Goal: Information Seeking & Learning: Check status

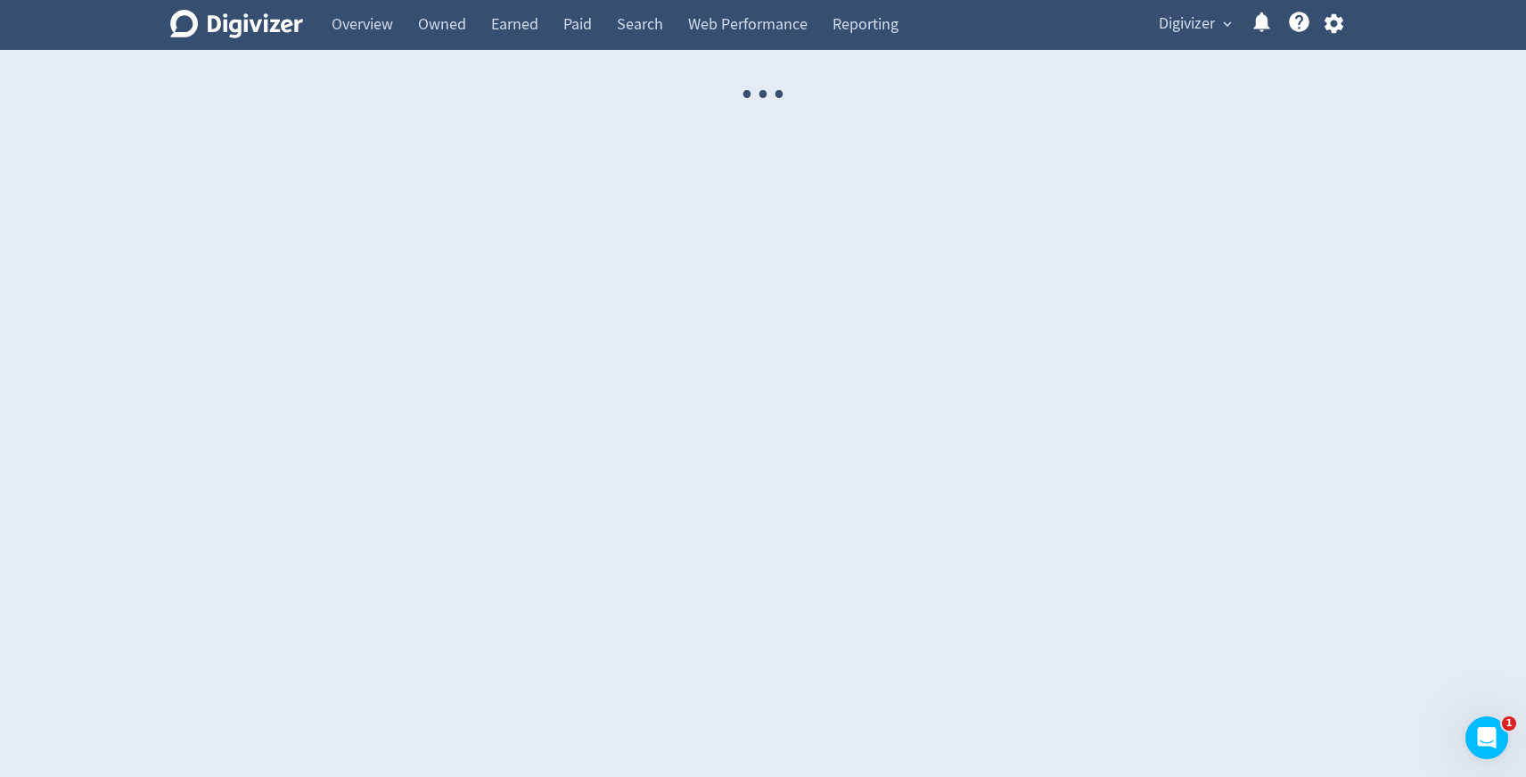
select select "USER"
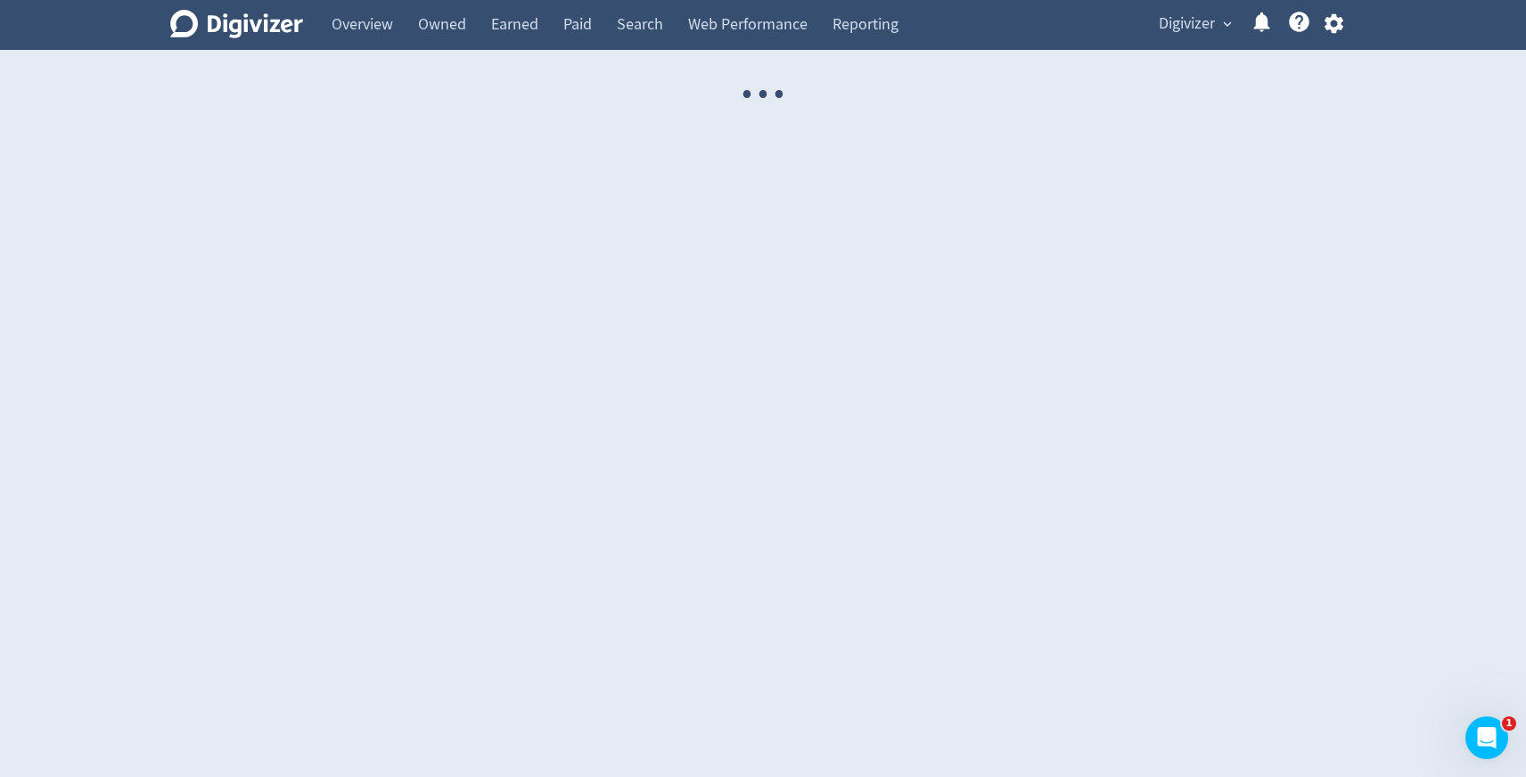
select select "USER"
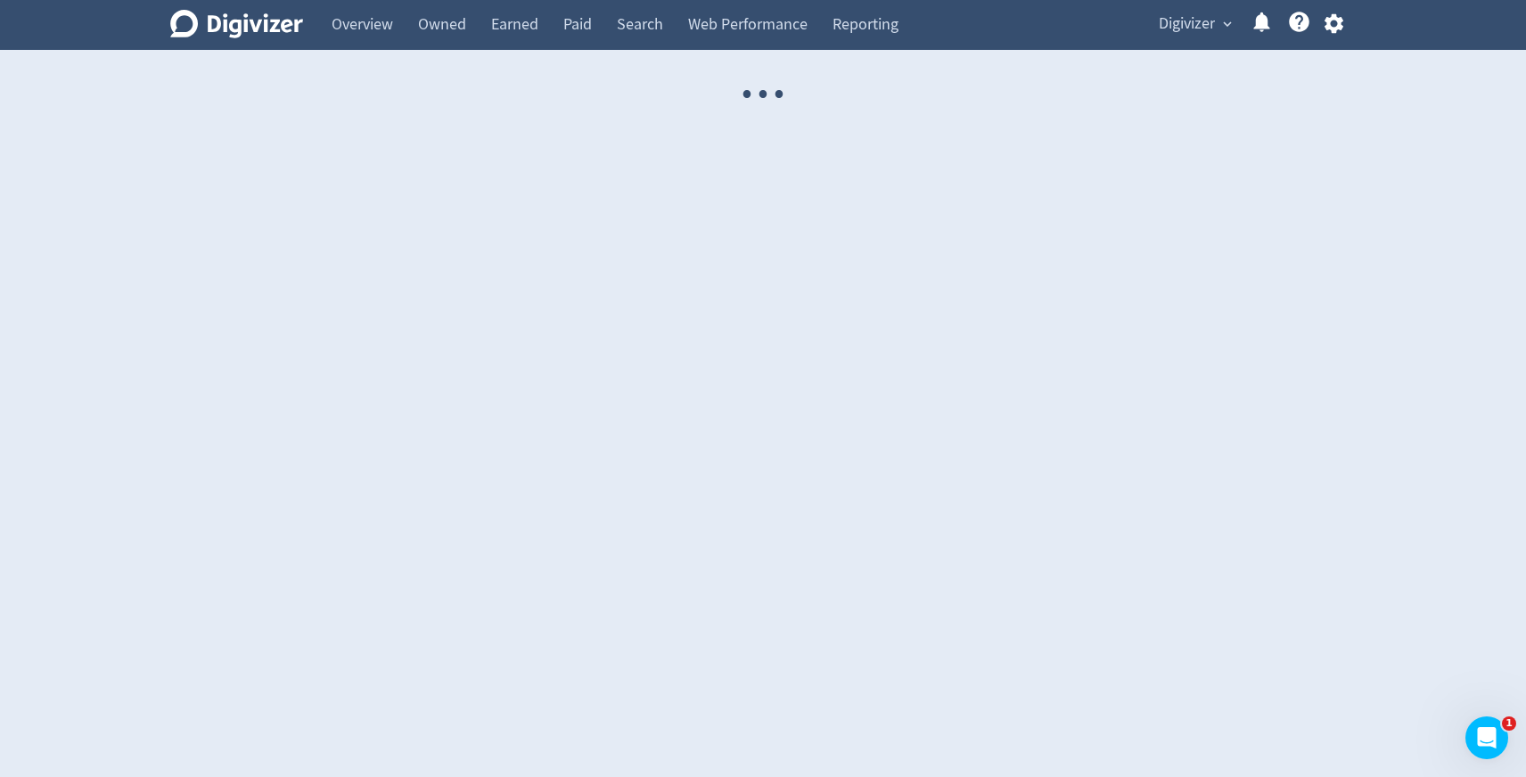
select select "USER"
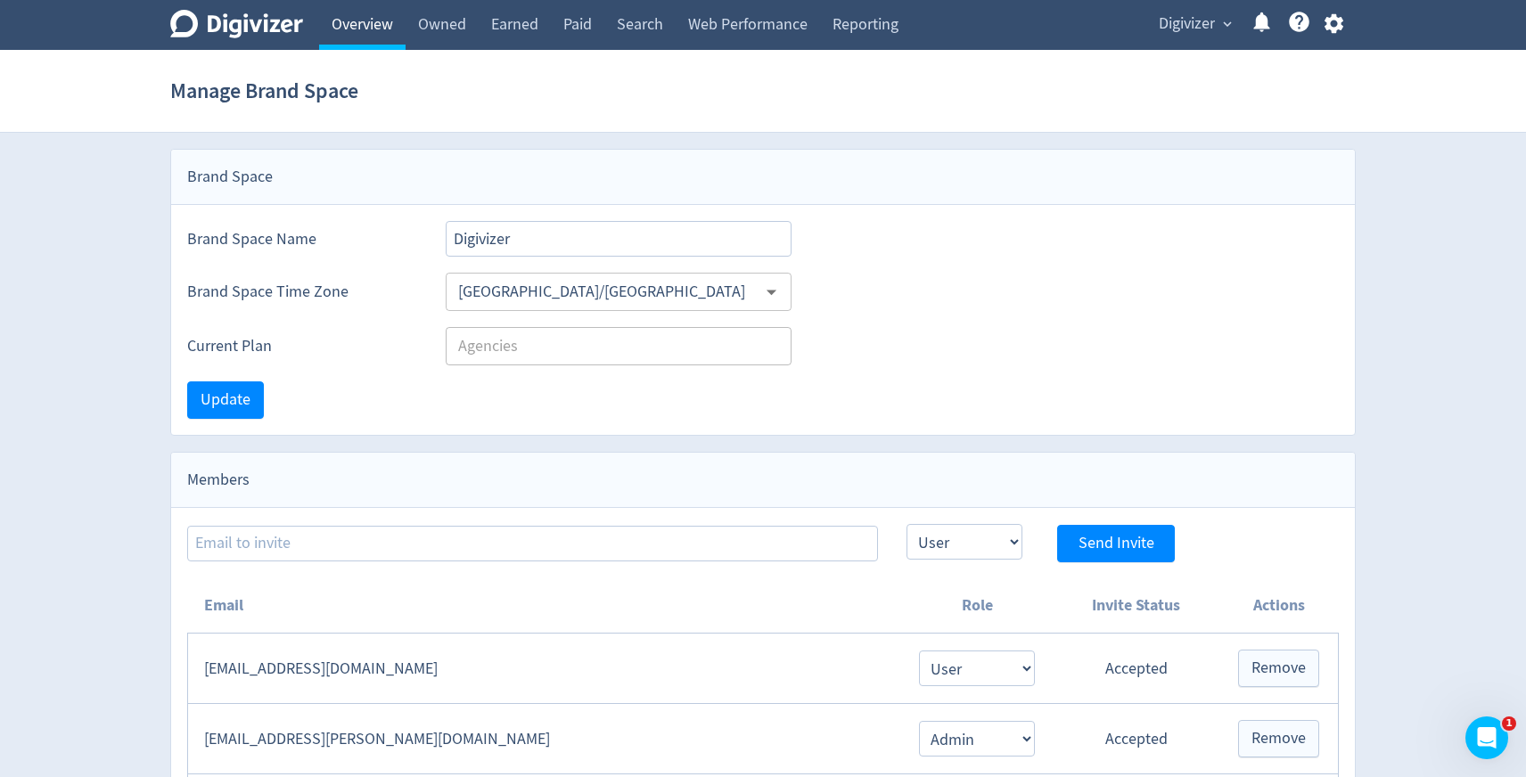
click at [343, 29] on link "Overview" at bounding box center [362, 25] width 86 height 50
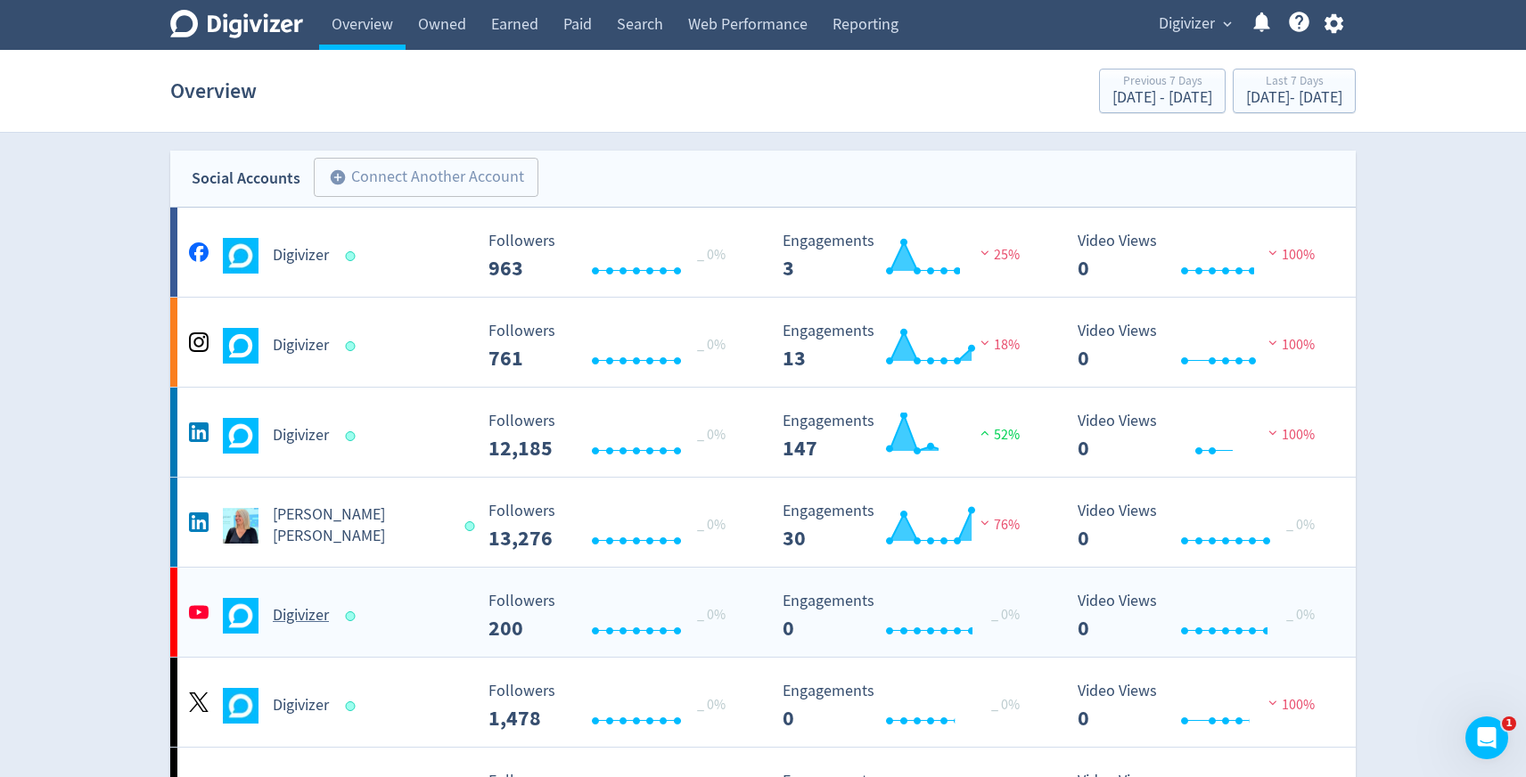
click at [334, 598] on div "Digivizer" at bounding box center [328, 616] width 288 height 36
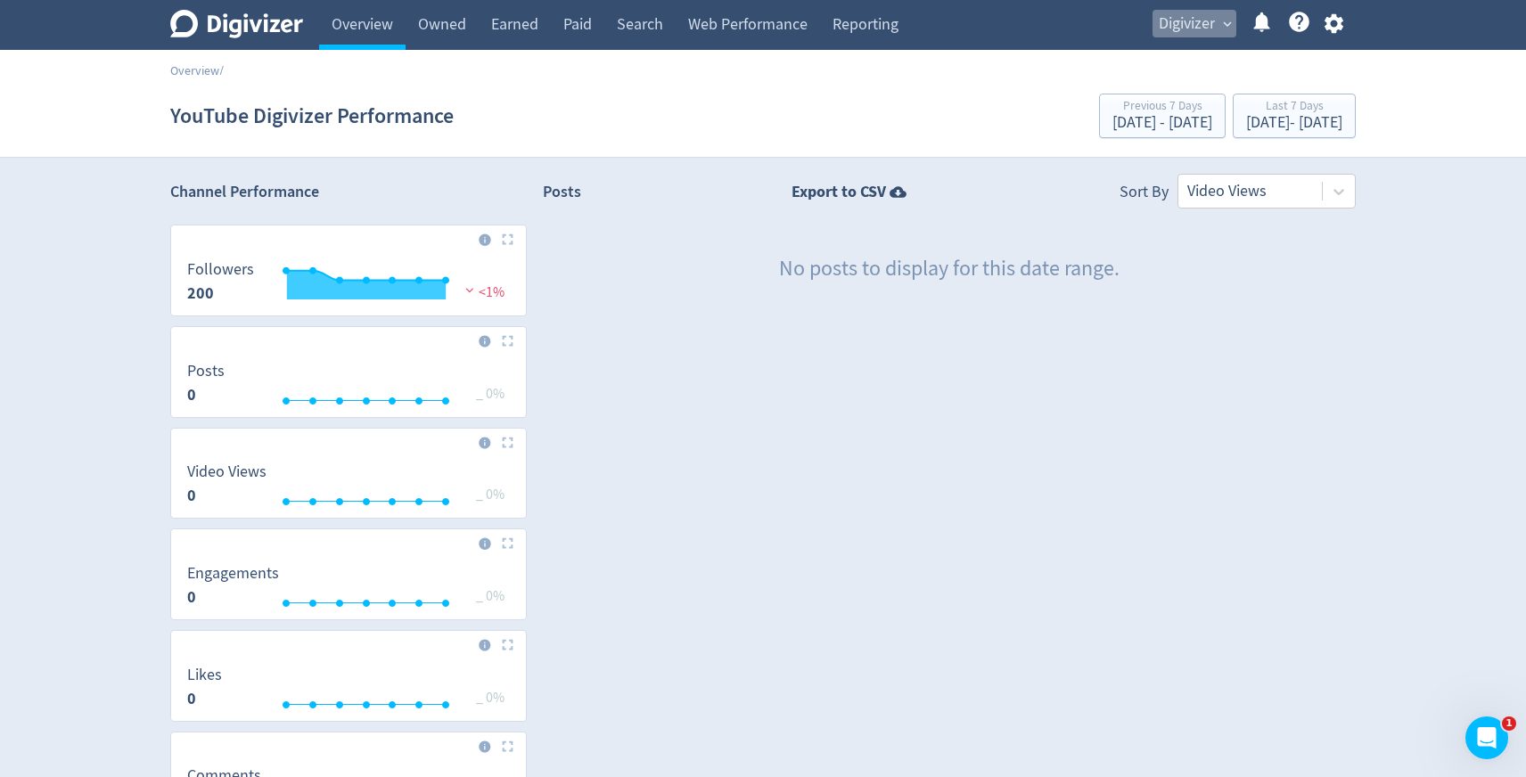
click at [1168, 35] on span "Digivizer" at bounding box center [1187, 24] width 56 height 29
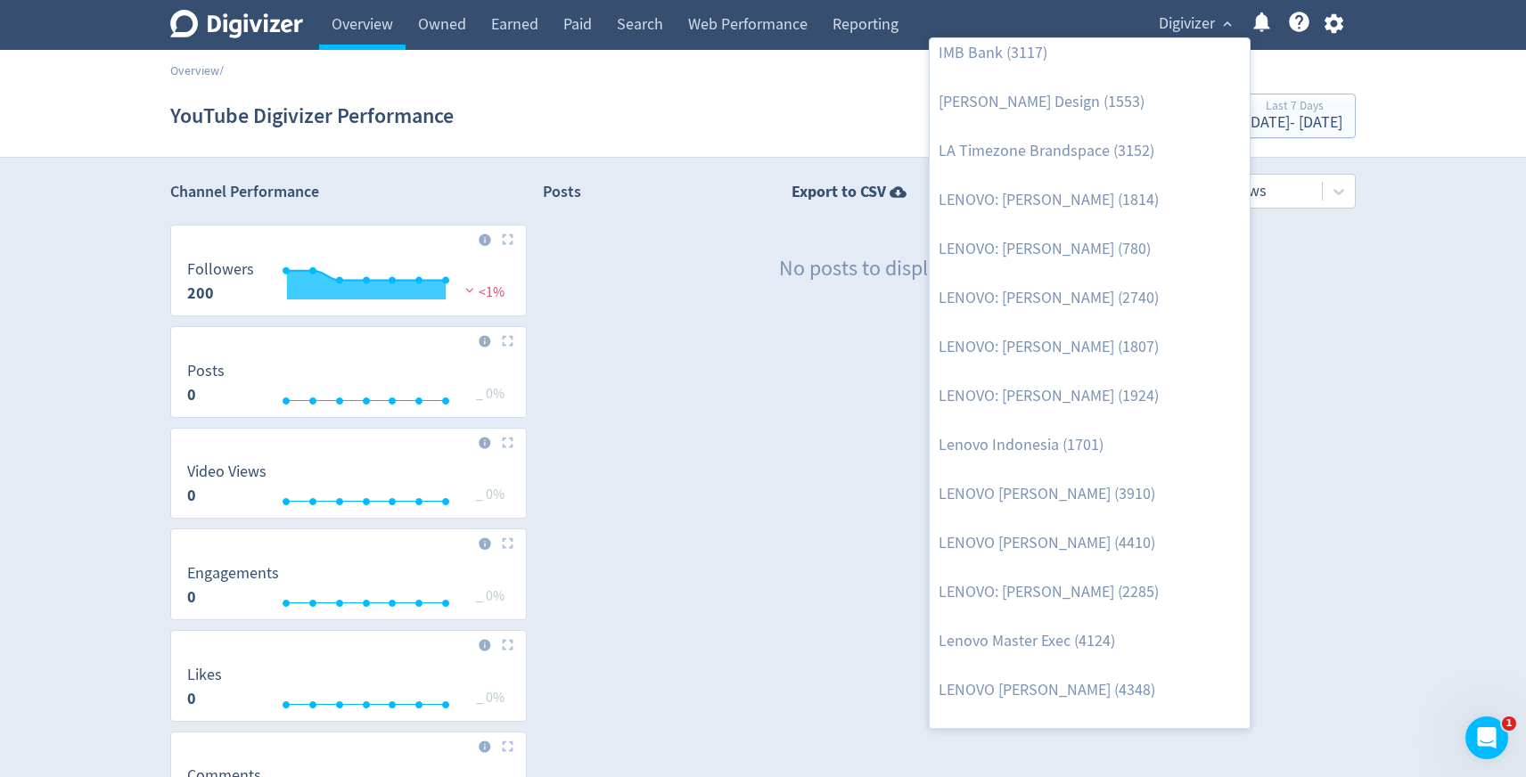
scroll to position [831, 0]
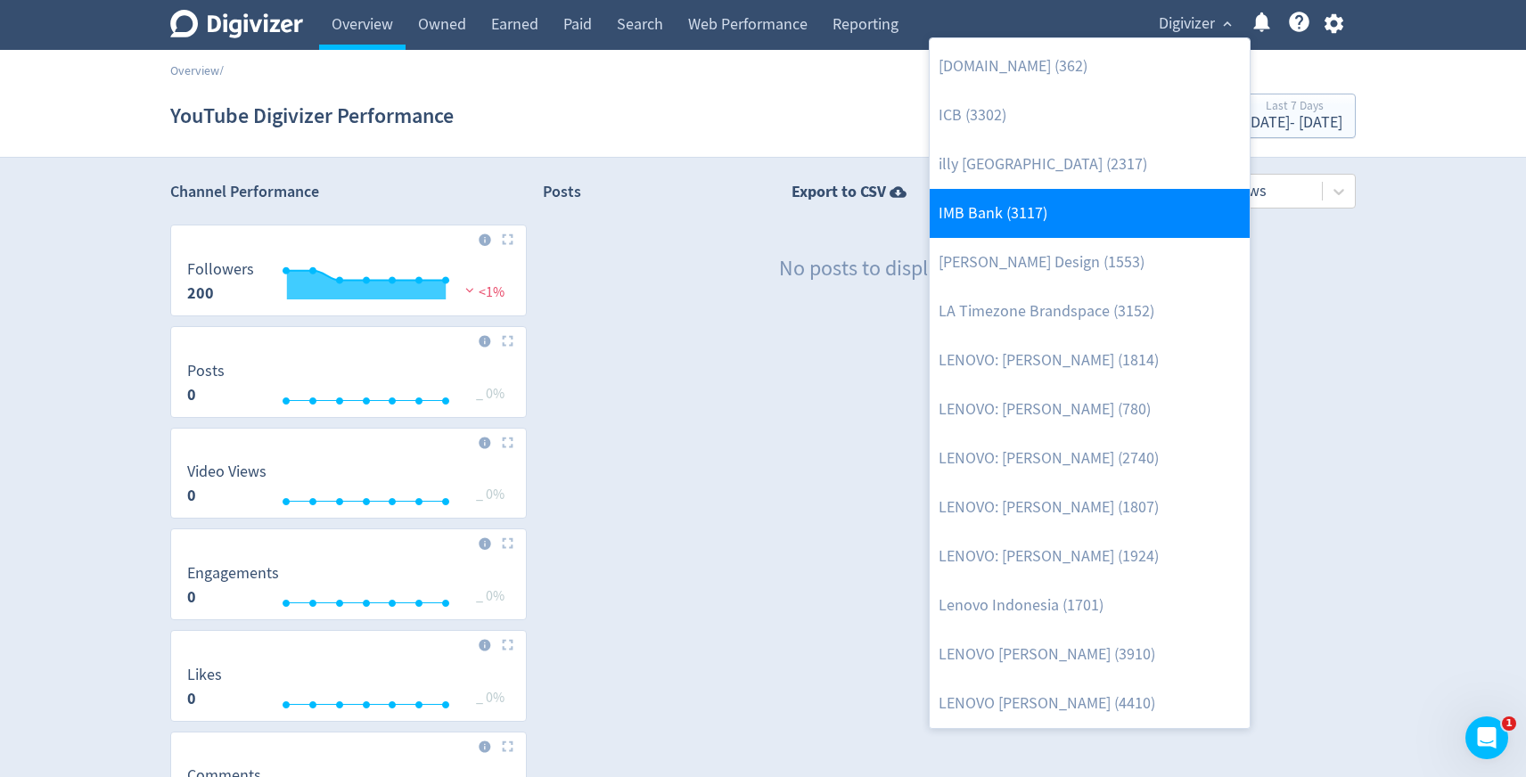
click at [1046, 232] on link "IMB Bank (3117)" at bounding box center [1090, 213] width 320 height 49
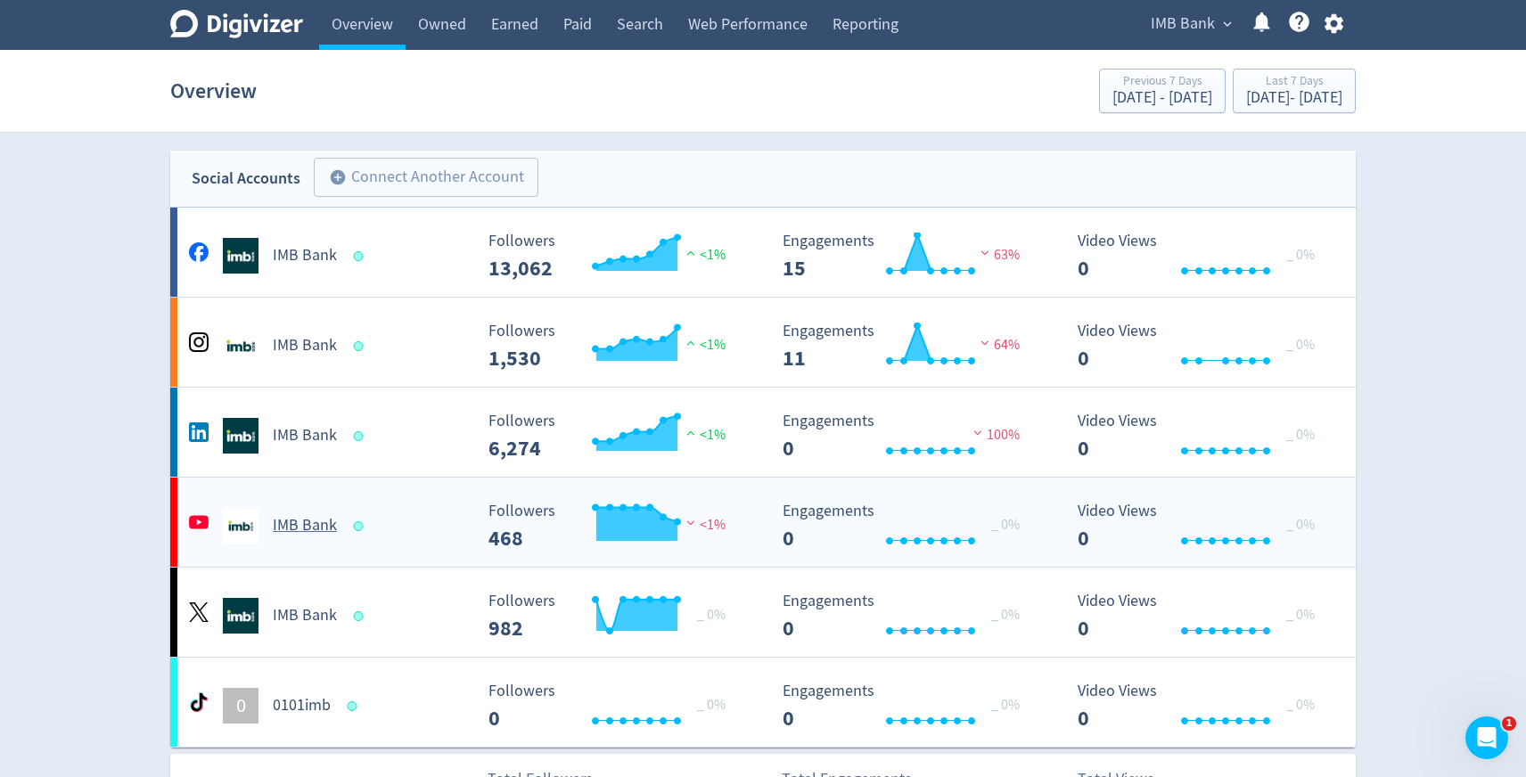
click at [315, 527] on h5 "IMB Bank" at bounding box center [305, 525] width 64 height 21
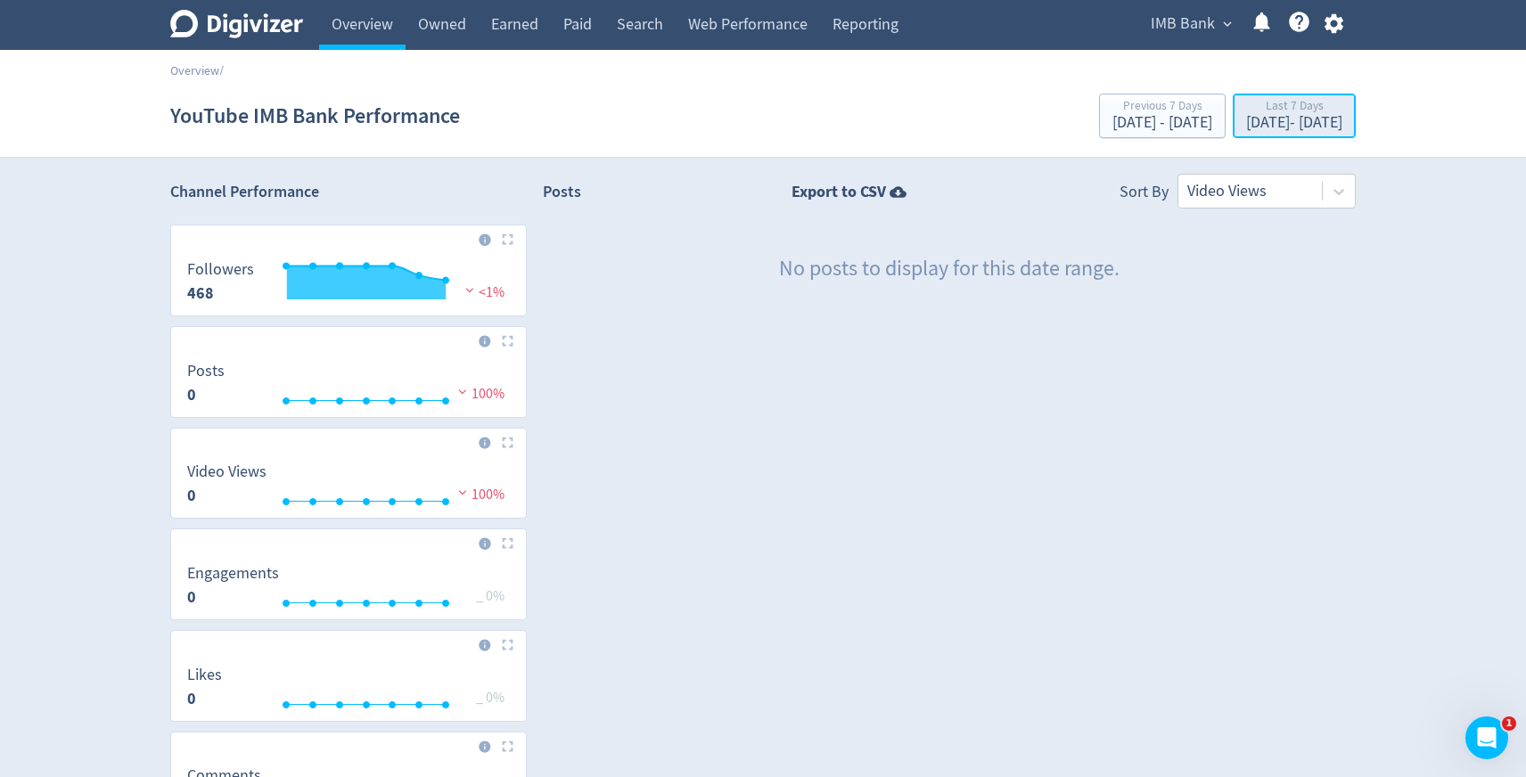
click at [1274, 134] on div "Last 7 Days [DATE] - [DATE]" at bounding box center [1294, 117] width 112 height 37
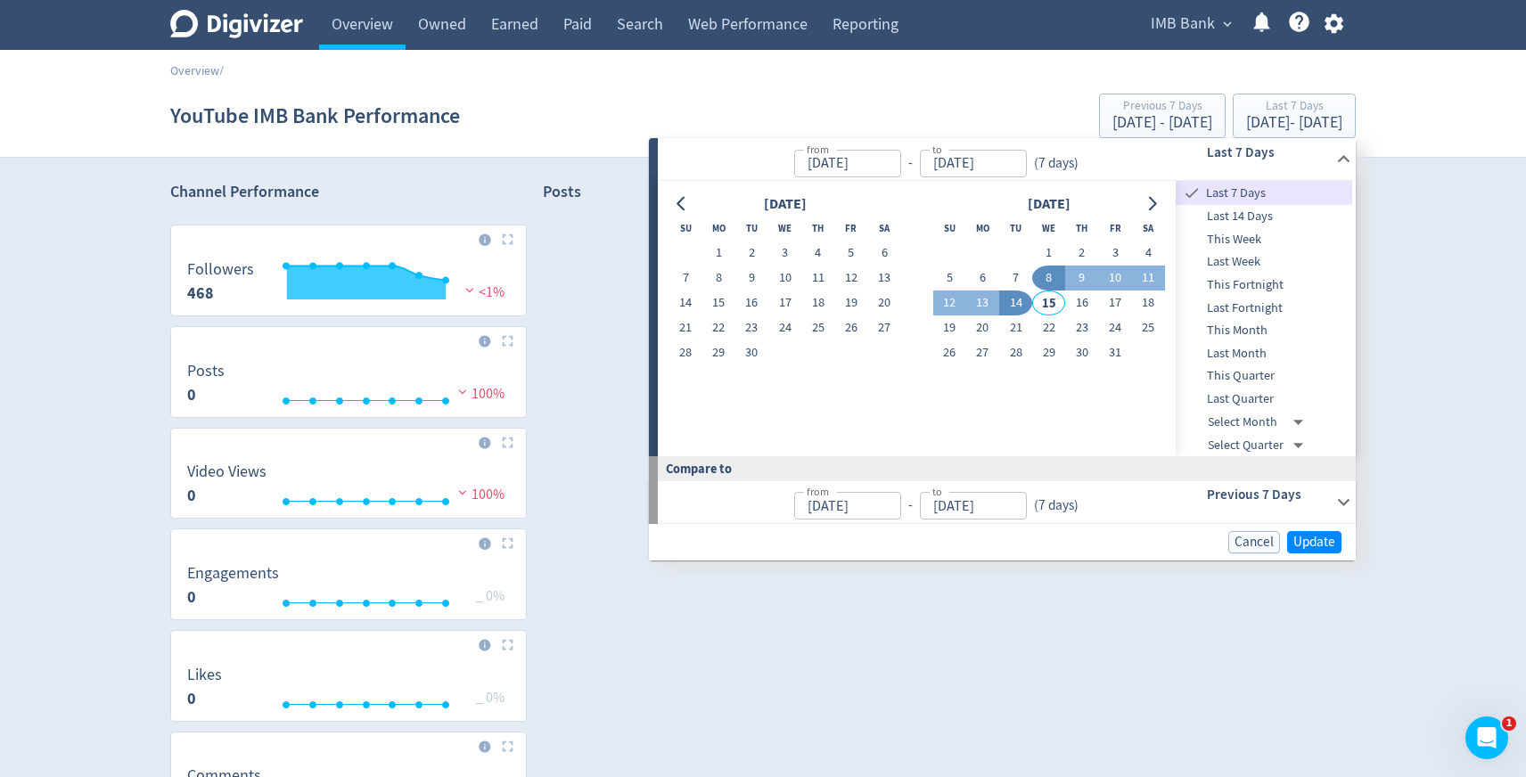
click at [1248, 357] on span "Last Month" at bounding box center [1264, 354] width 176 height 20
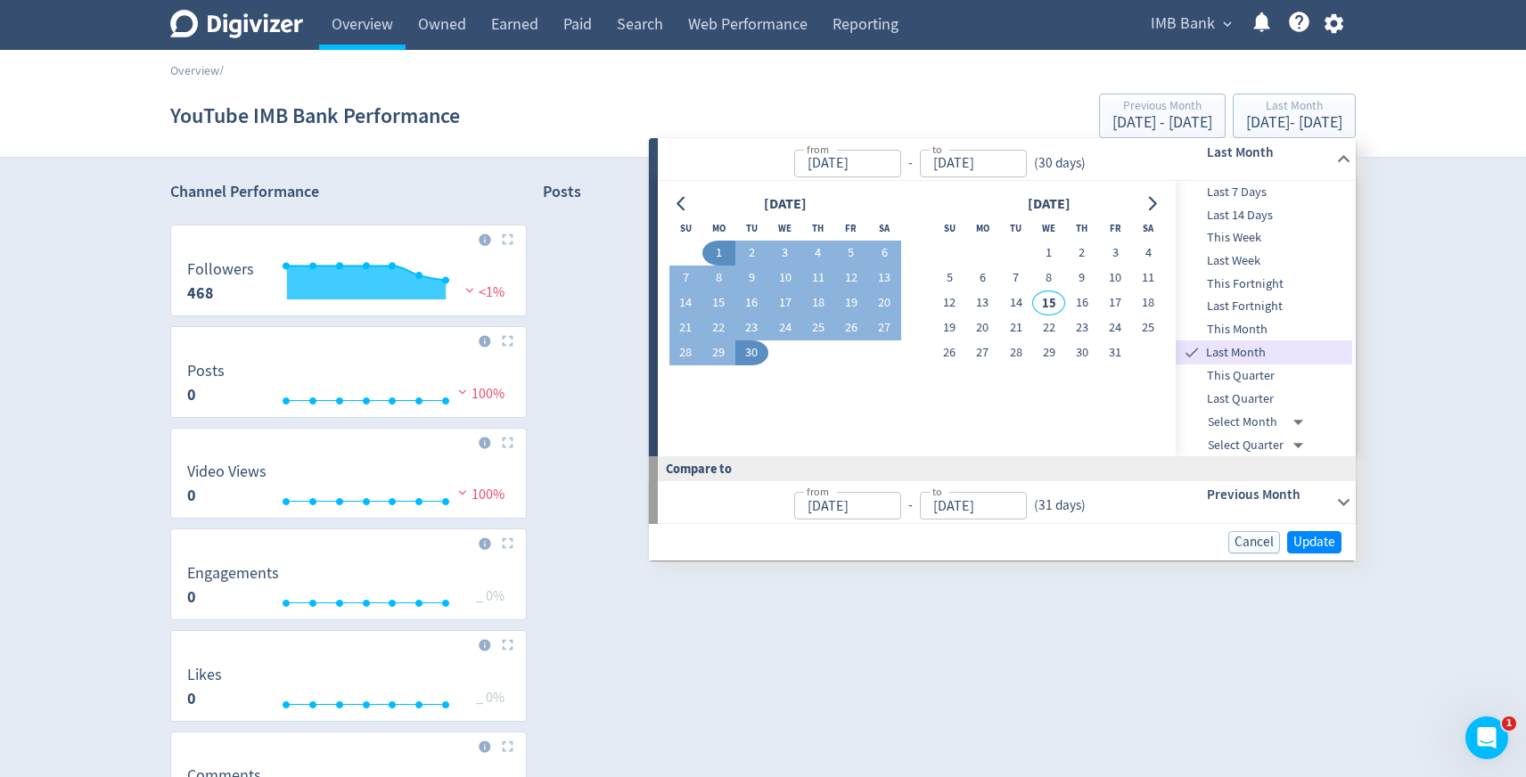
type input "[DATE]"
click at [1320, 540] on span "Update" at bounding box center [1314, 542] width 42 height 13
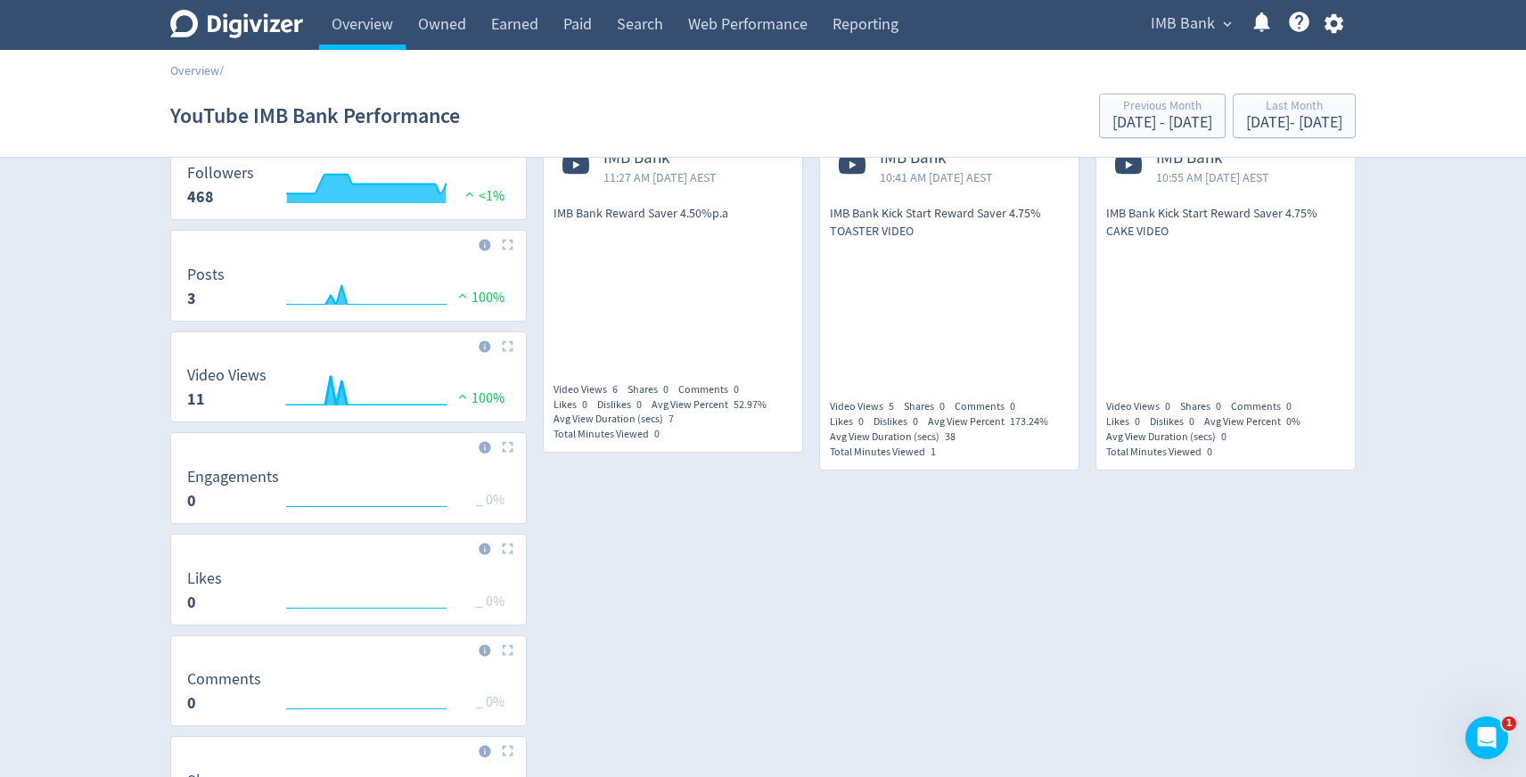
scroll to position [201, 0]
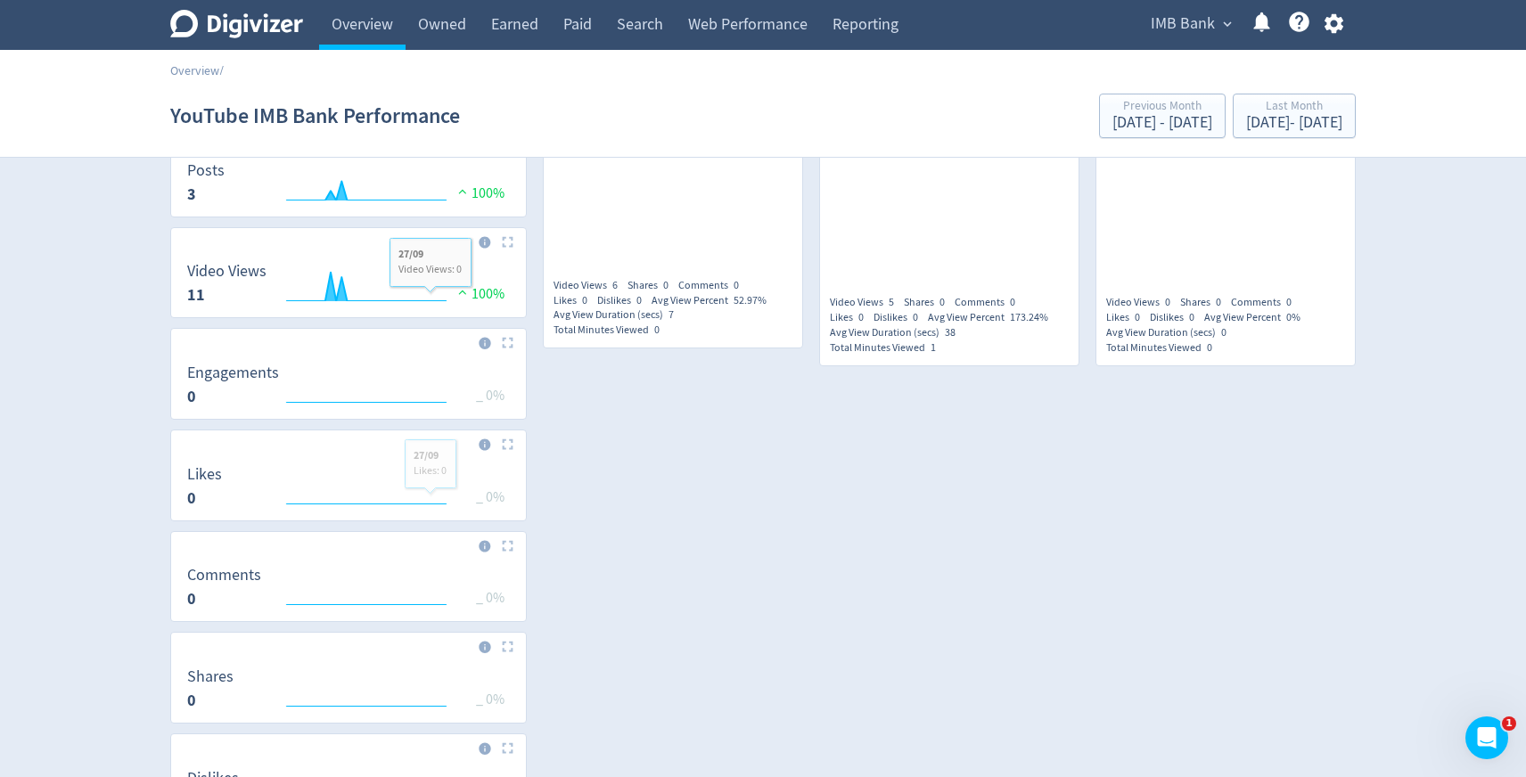
click at [381, 61] on div "Overview /" at bounding box center [763, 62] width 1526 height 25
click at [374, 29] on link "Overview" at bounding box center [362, 25] width 86 height 50
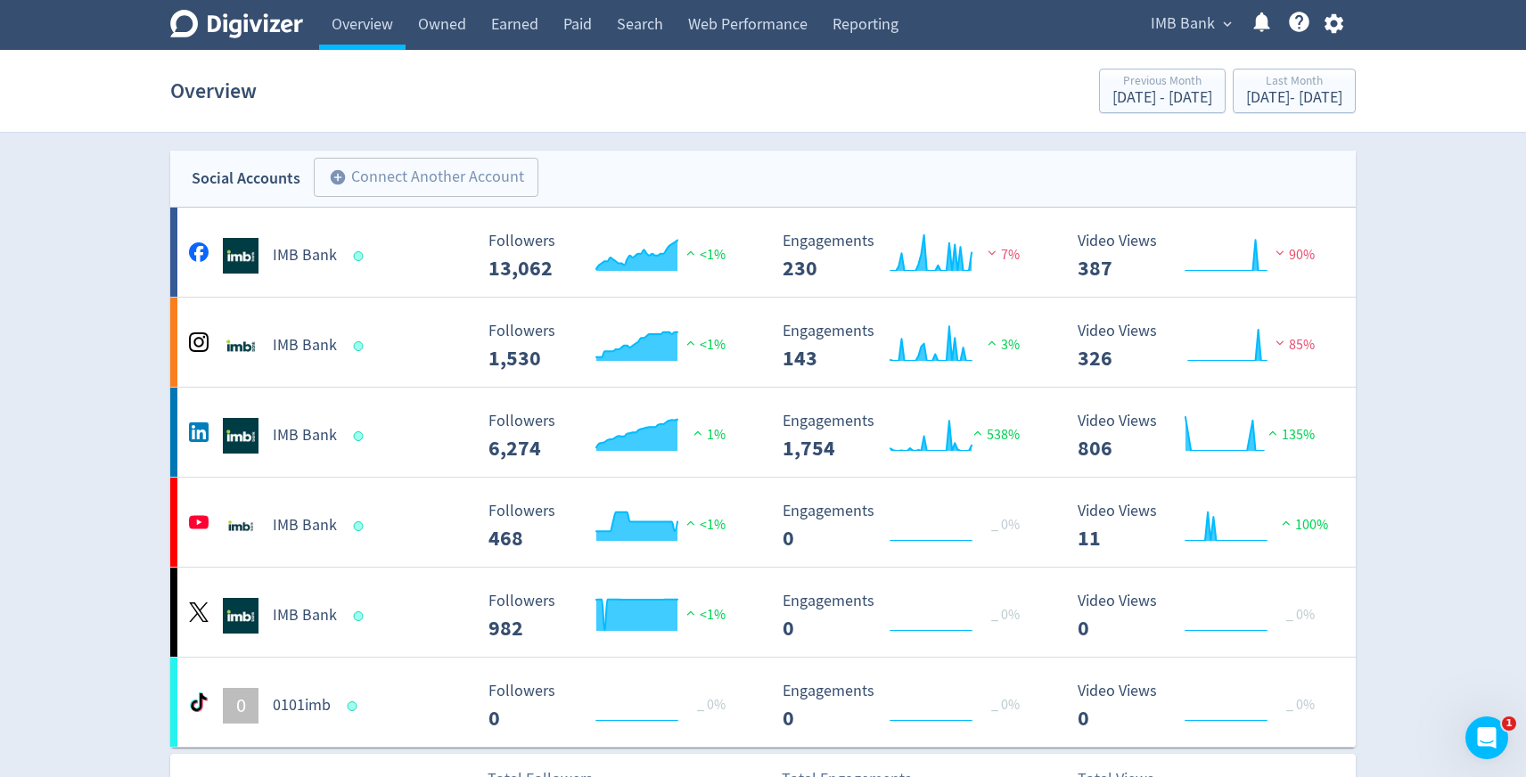
click at [1171, 22] on span "IMB Bank" at bounding box center [1183, 24] width 64 height 29
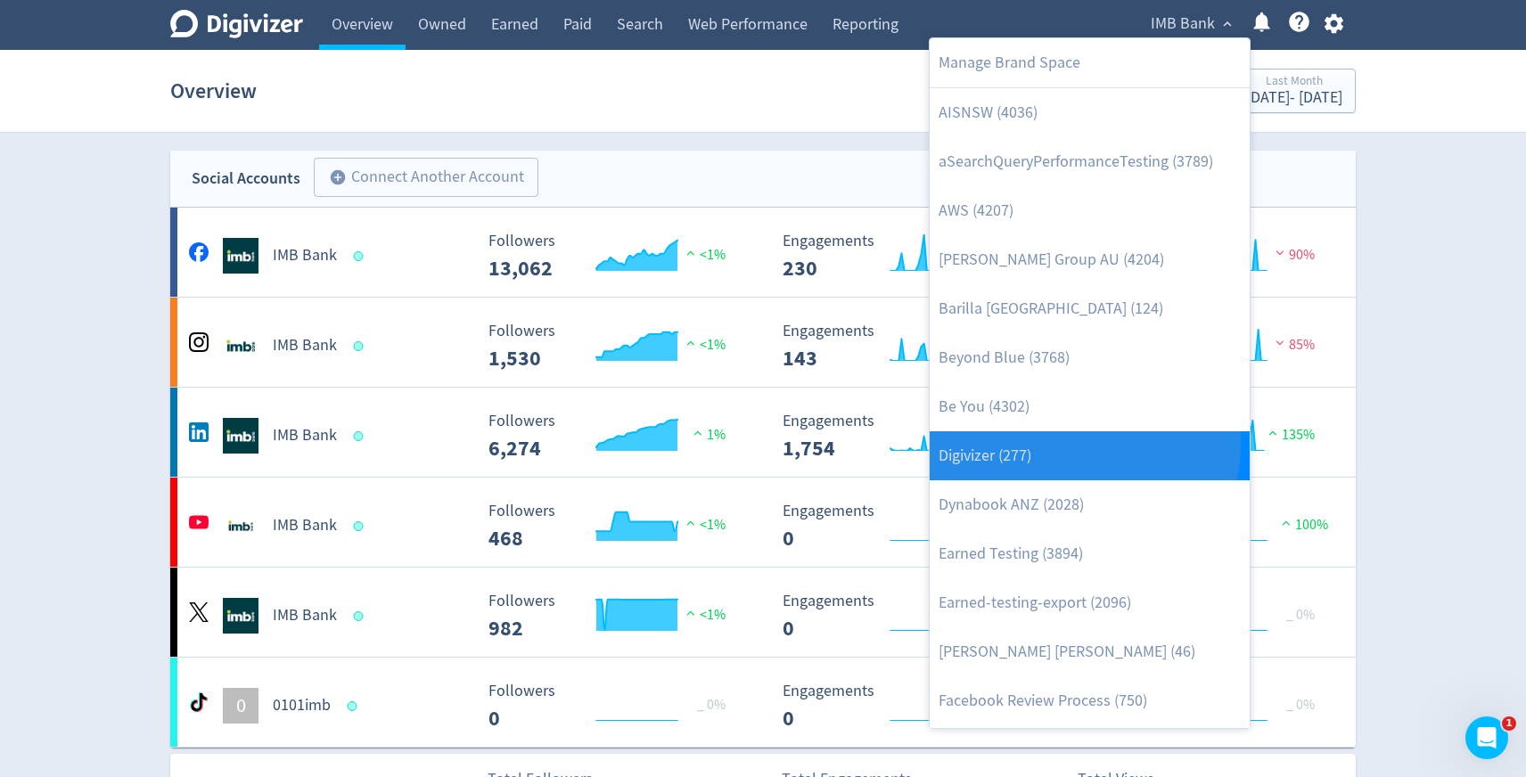
click at [1064, 443] on link "Digivizer (277)" at bounding box center [1090, 455] width 320 height 49
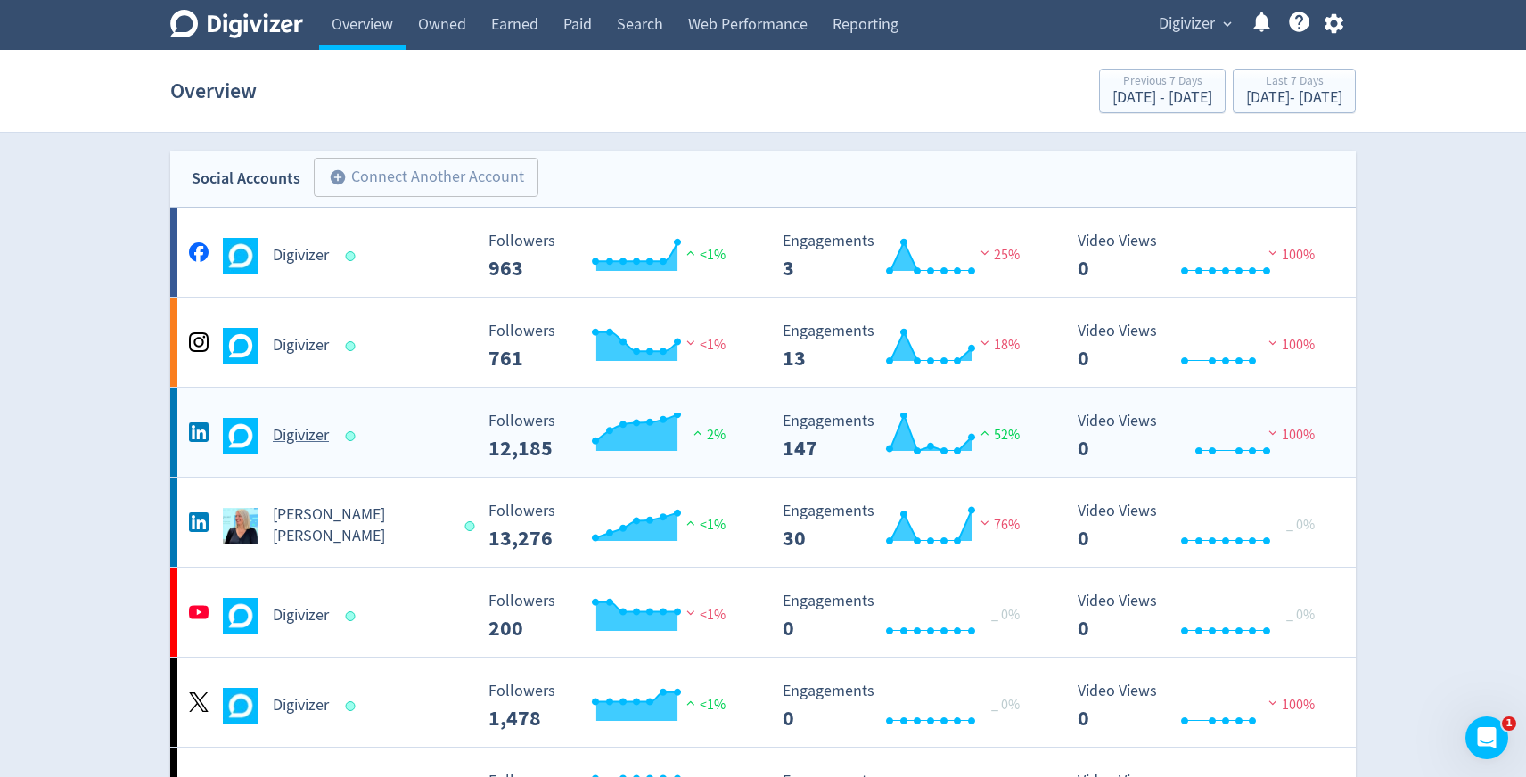
click at [286, 439] on h5 "Digivizer" at bounding box center [301, 435] width 56 height 21
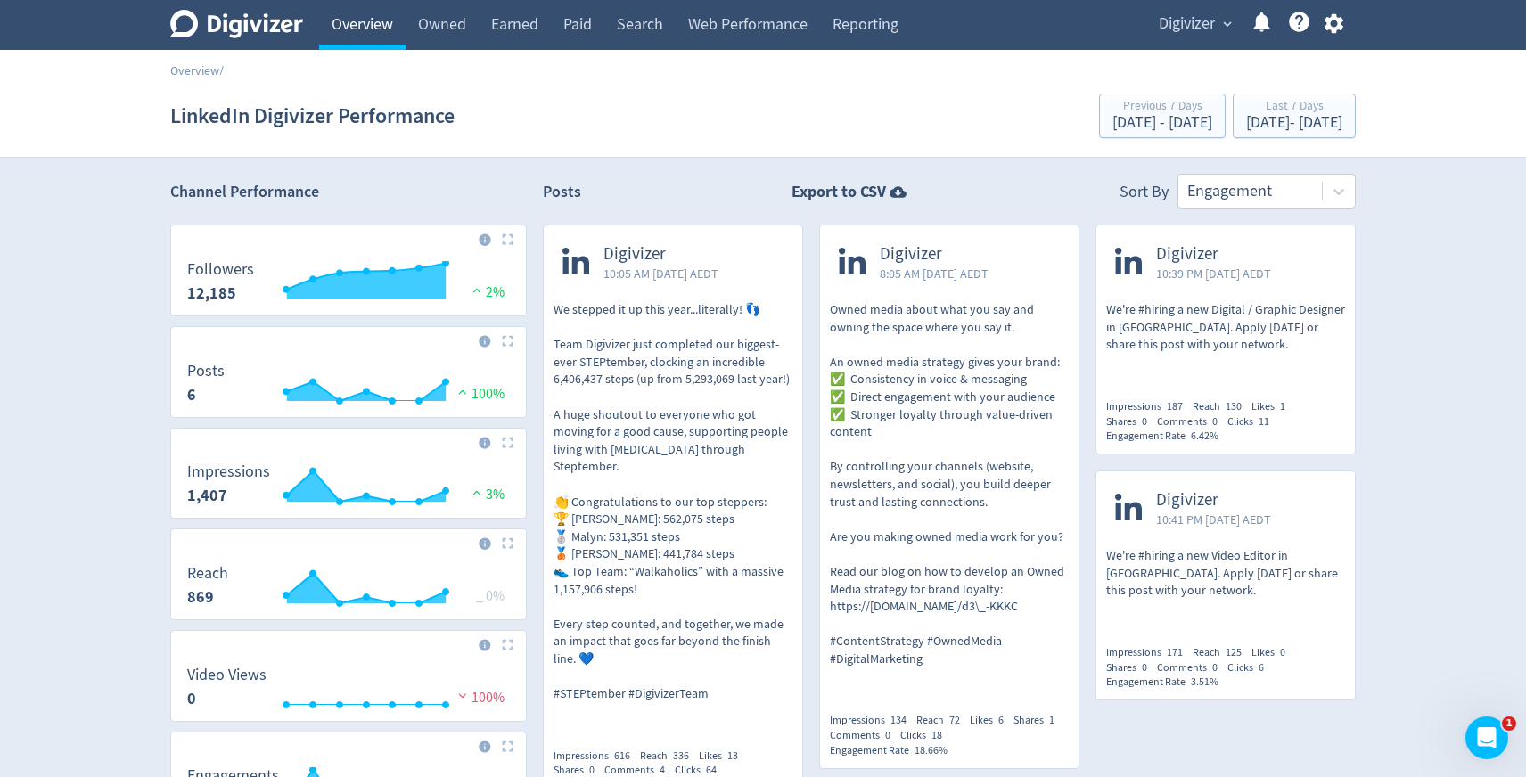
click at [332, 35] on link "Overview" at bounding box center [362, 25] width 86 height 50
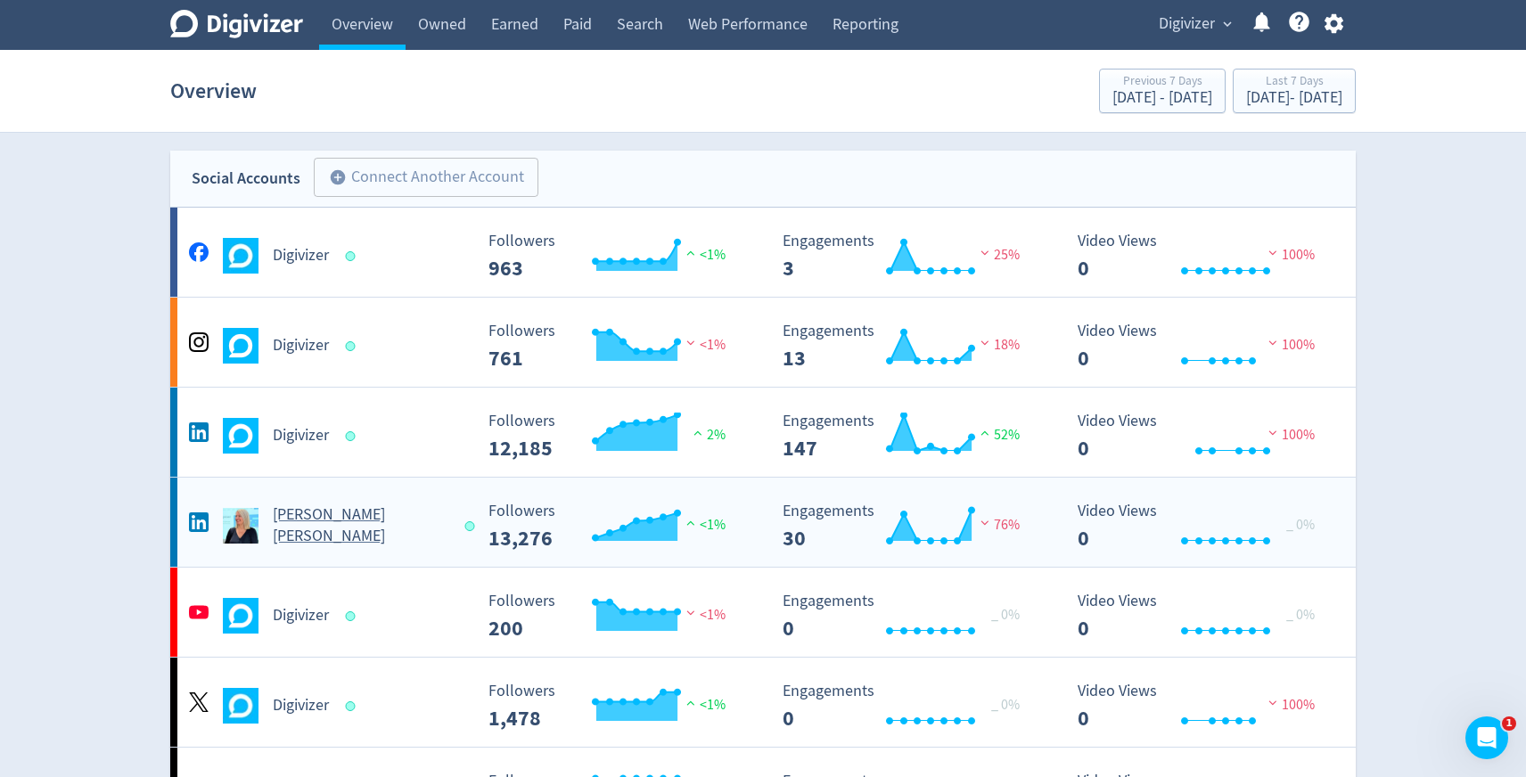
click at [314, 519] on h5 "[PERSON_NAME] [PERSON_NAME]" at bounding box center [361, 525] width 176 height 43
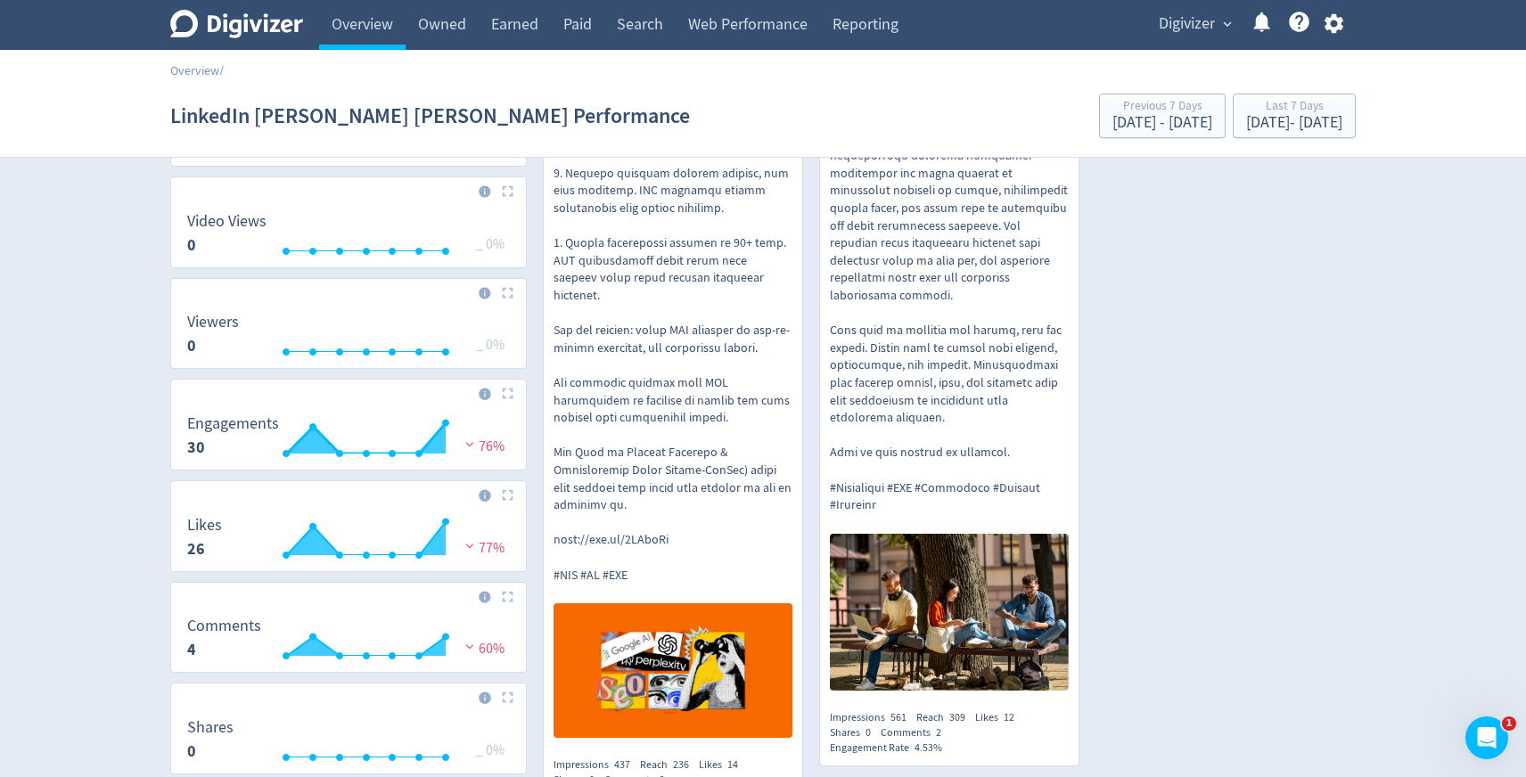
scroll to position [491, 0]
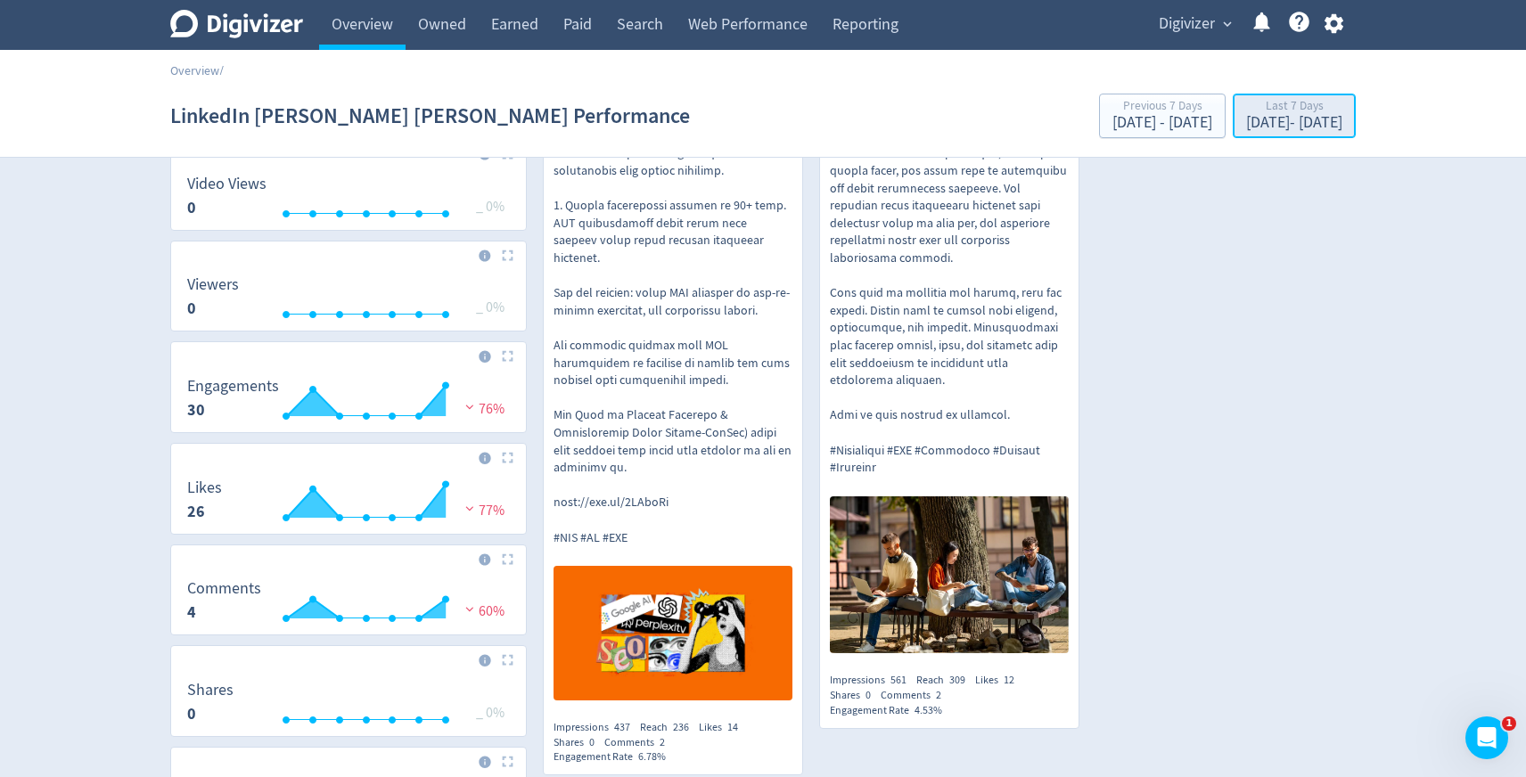
click at [1246, 122] on div "[DATE] - [DATE]" at bounding box center [1294, 123] width 96 height 16
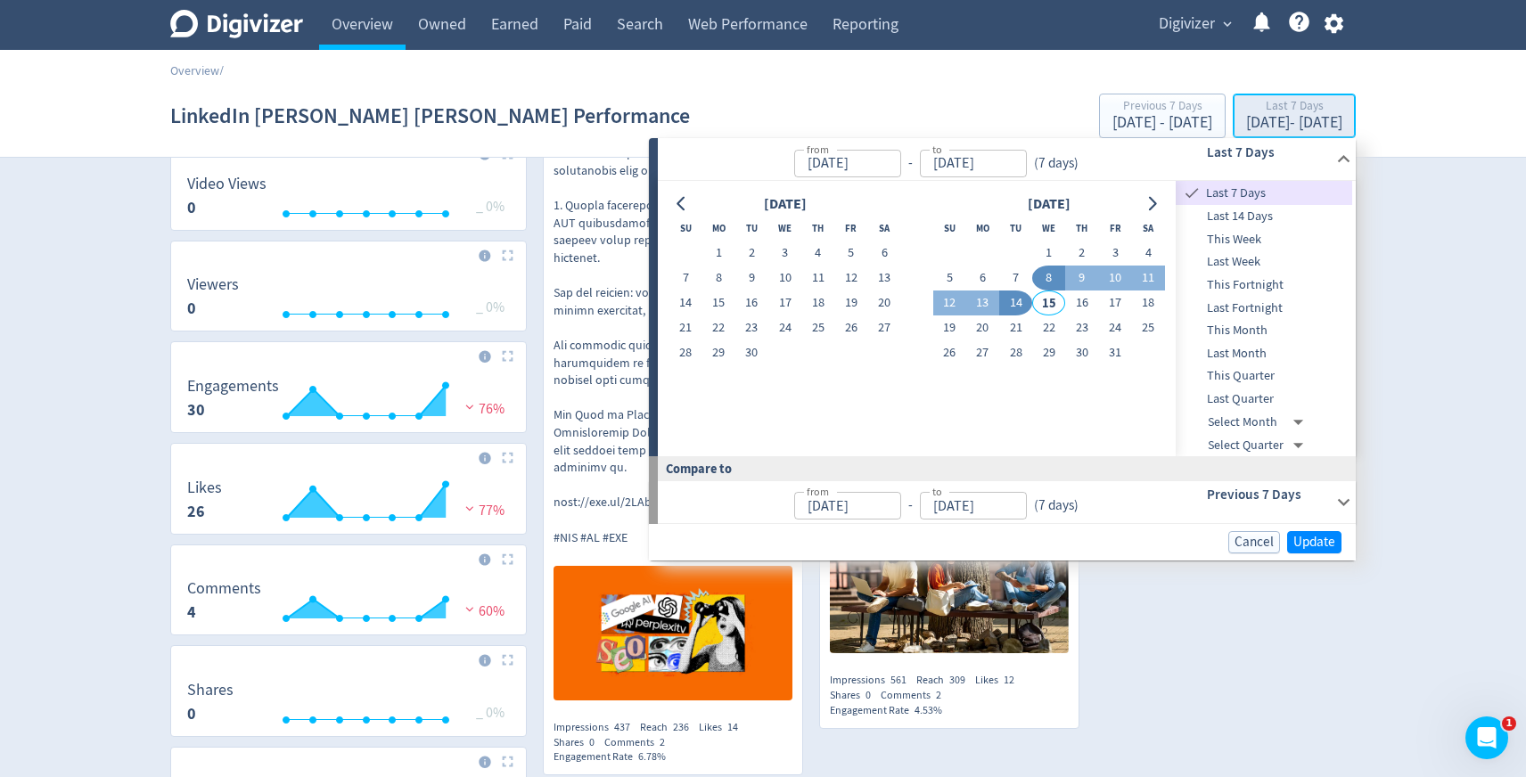
type input "[DATE]"
click at [1253, 394] on span "Last Quarter" at bounding box center [1264, 399] width 176 height 20
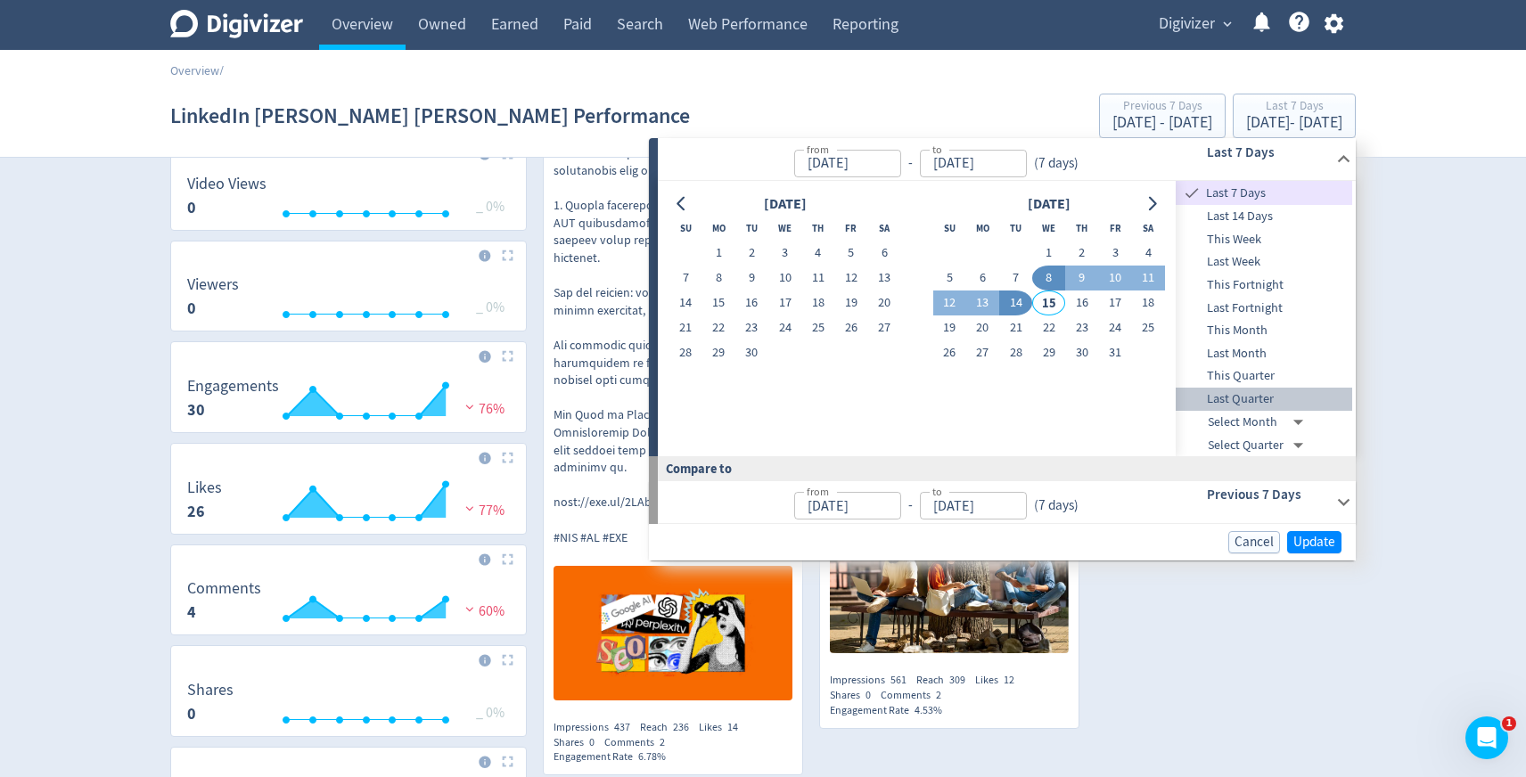
type input "[DATE]"
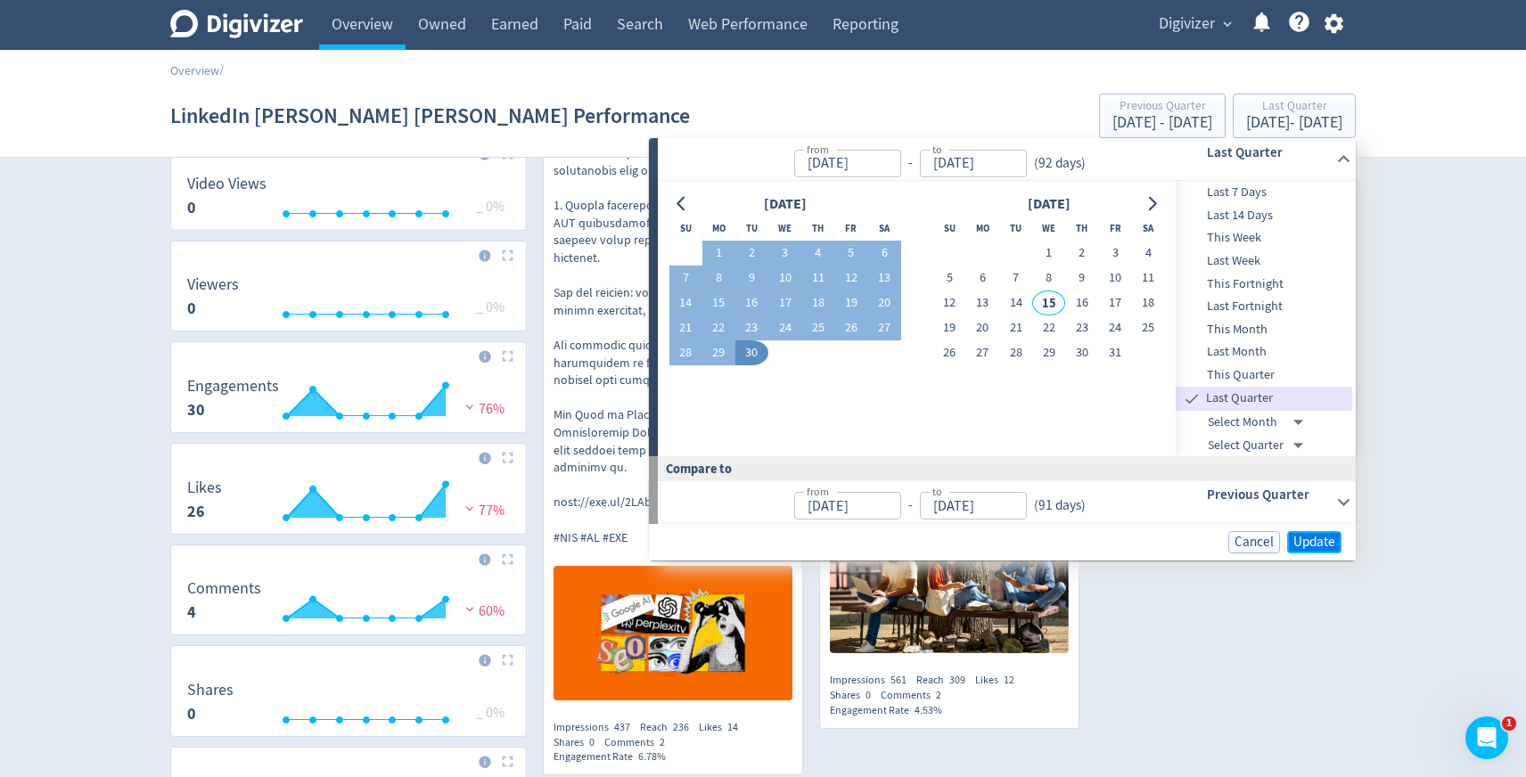
click at [1329, 542] on span "Update" at bounding box center [1314, 542] width 42 height 13
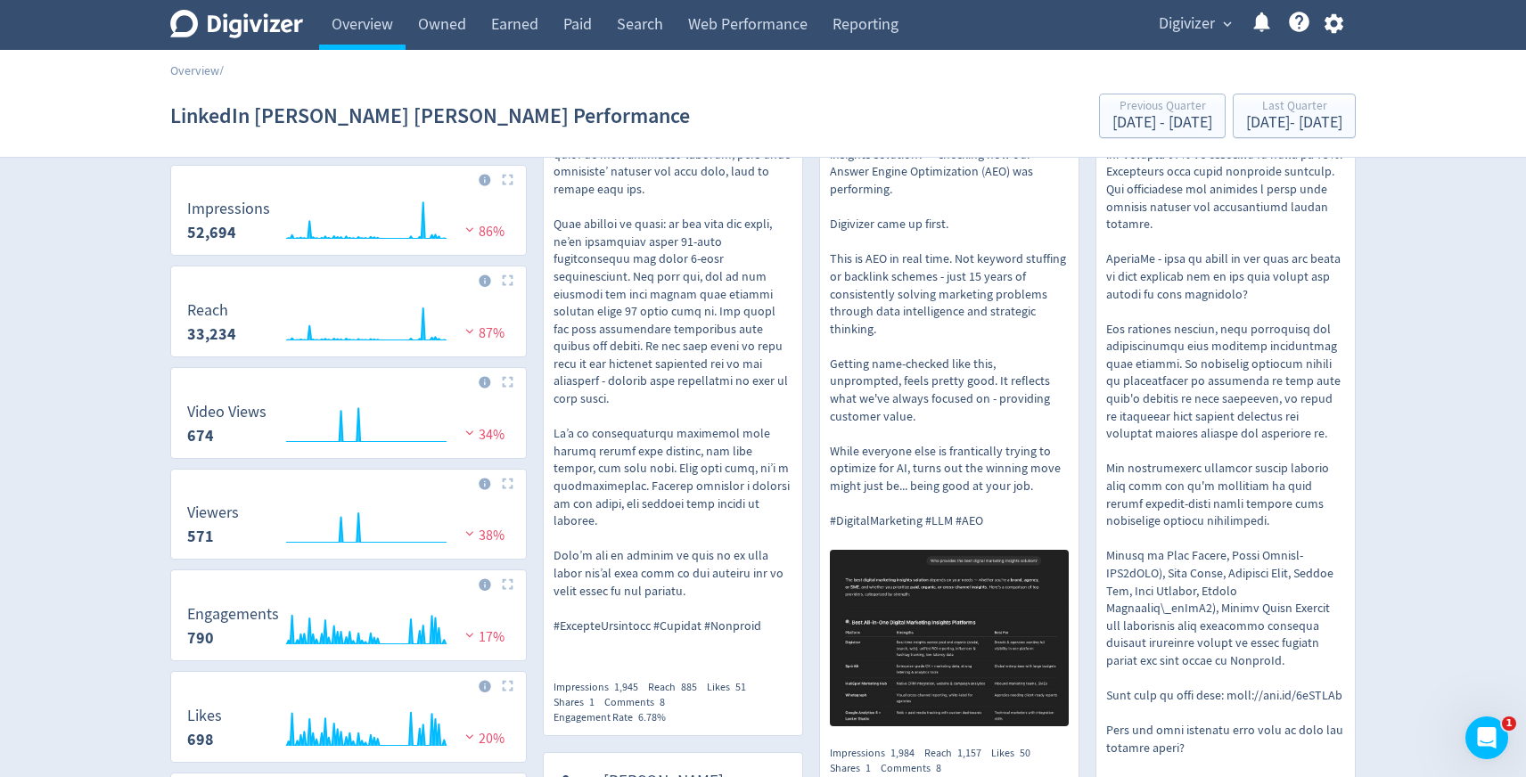
scroll to position [0, 0]
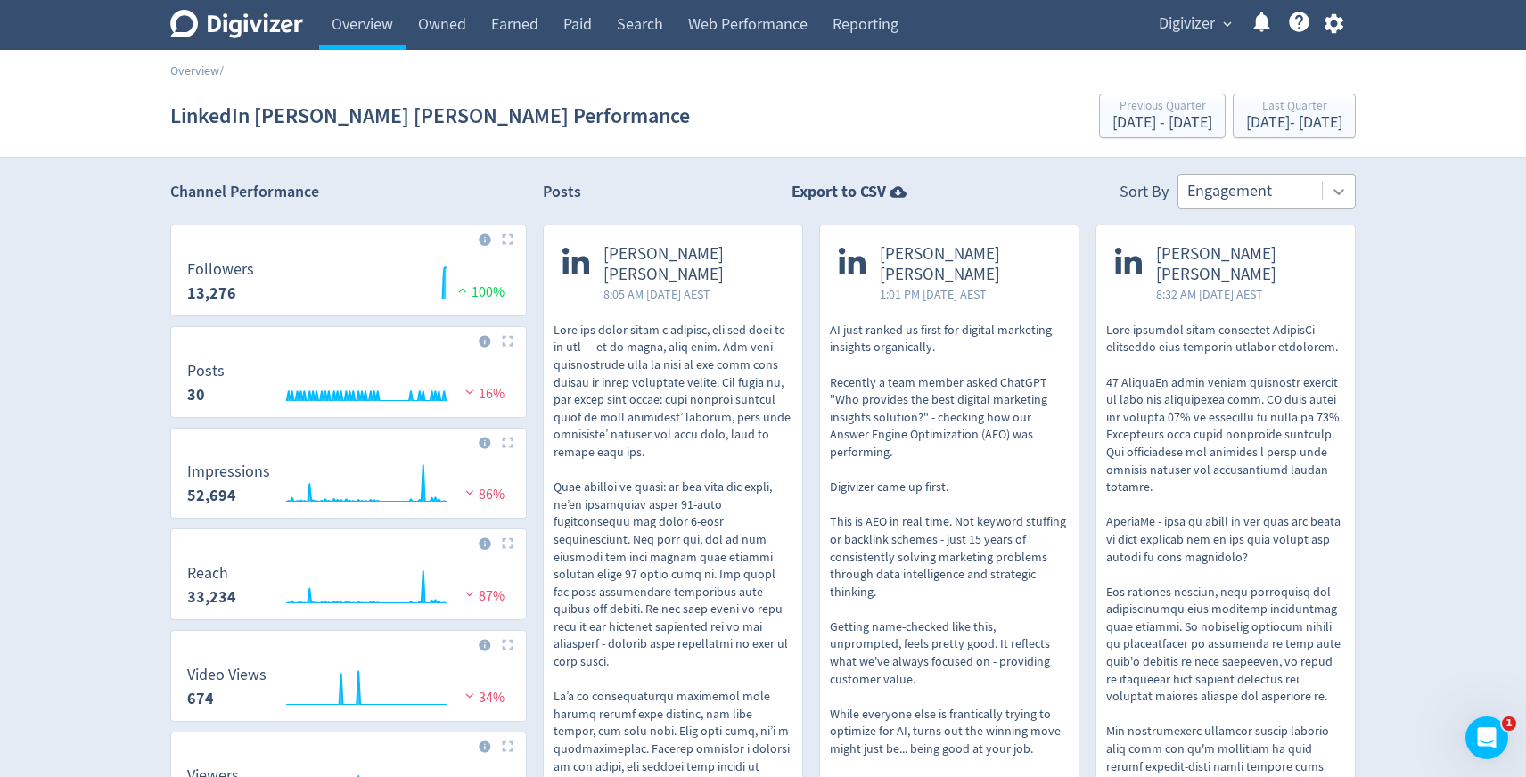
click at [1337, 201] on div at bounding box center [1339, 192] width 32 height 32
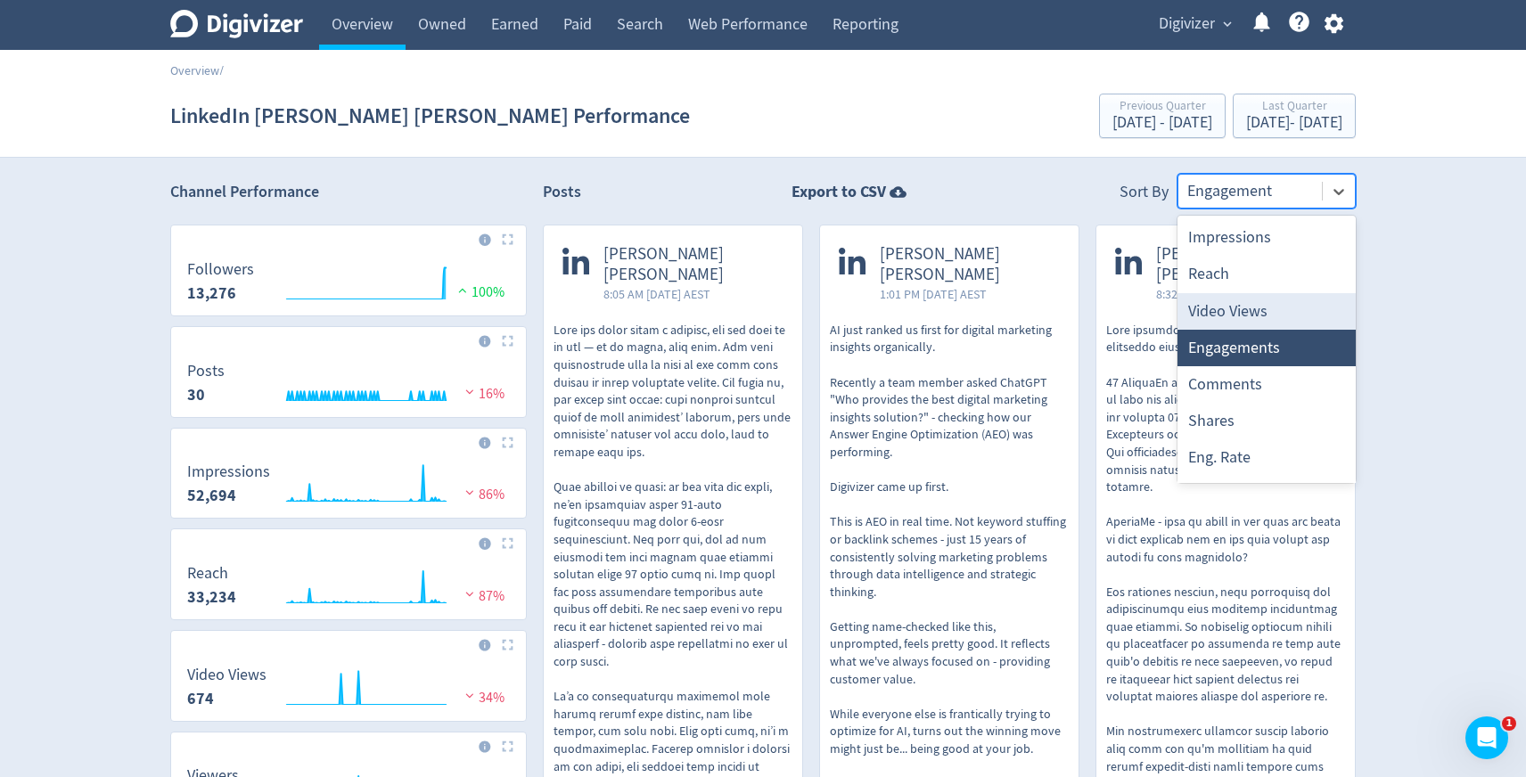
click at [1251, 302] on div "Video Views" at bounding box center [1266, 311] width 178 height 37
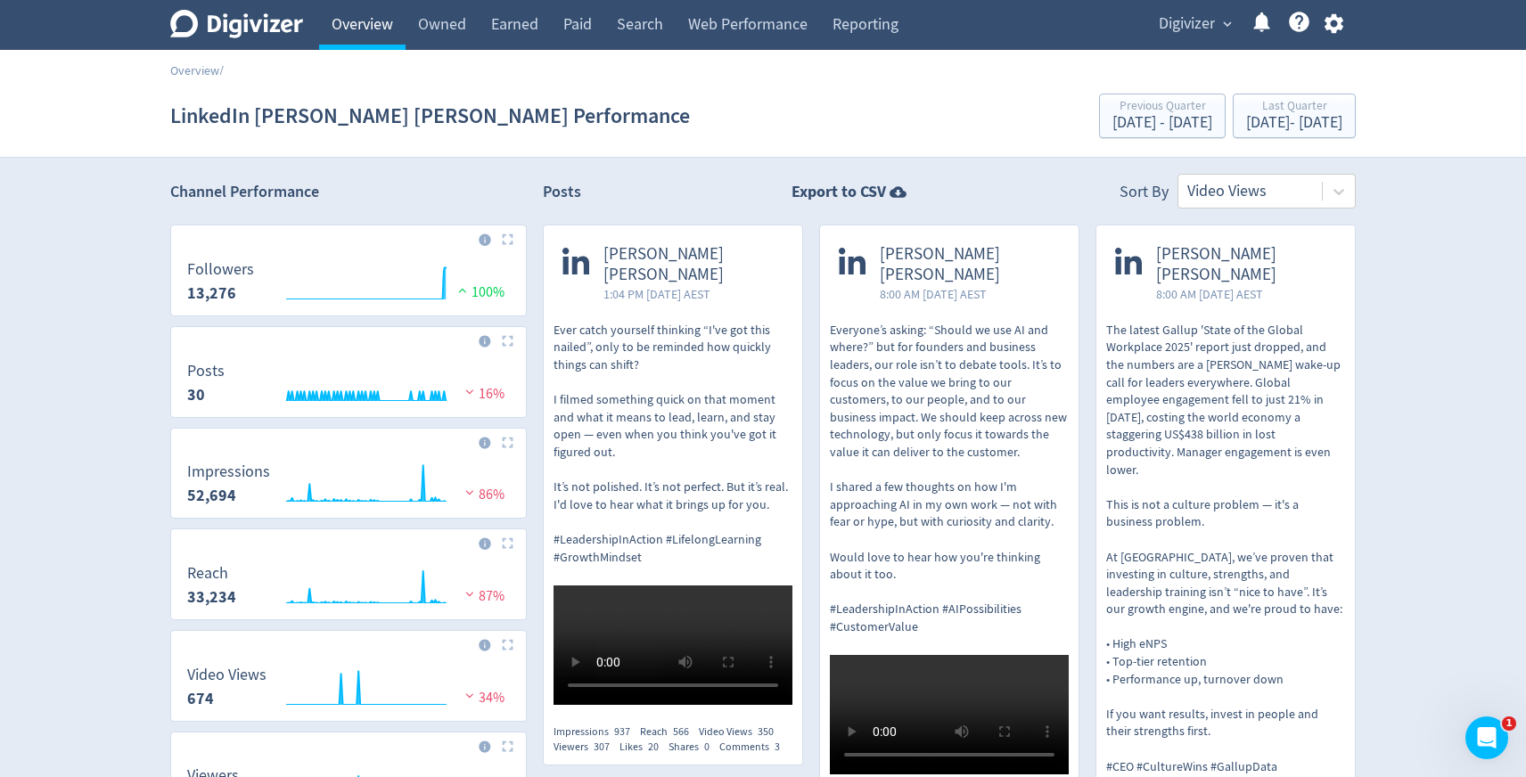
click at [358, 38] on link "Overview" at bounding box center [362, 25] width 86 height 50
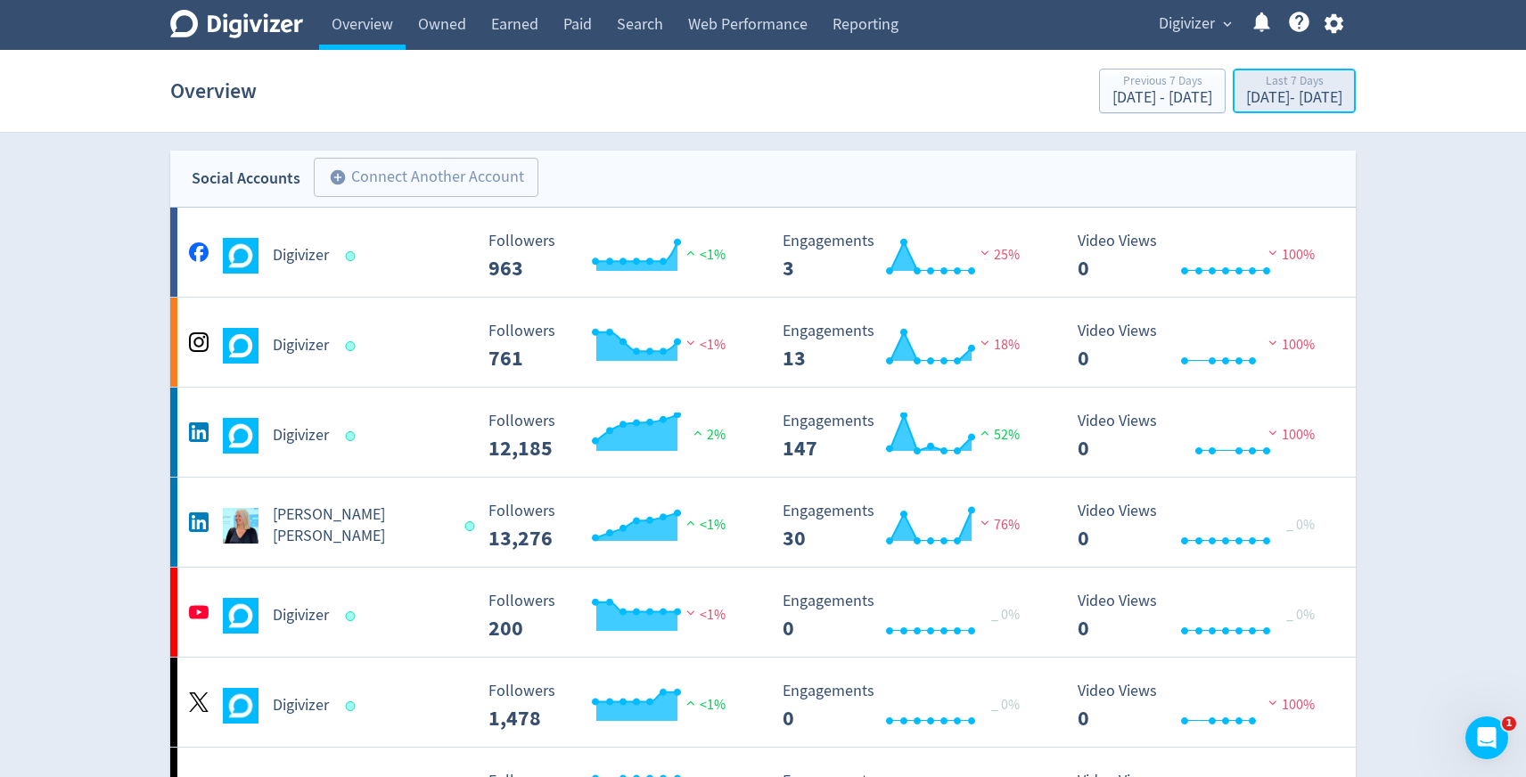
click at [1296, 91] on div "[DATE] - [DATE]" at bounding box center [1294, 98] width 96 height 16
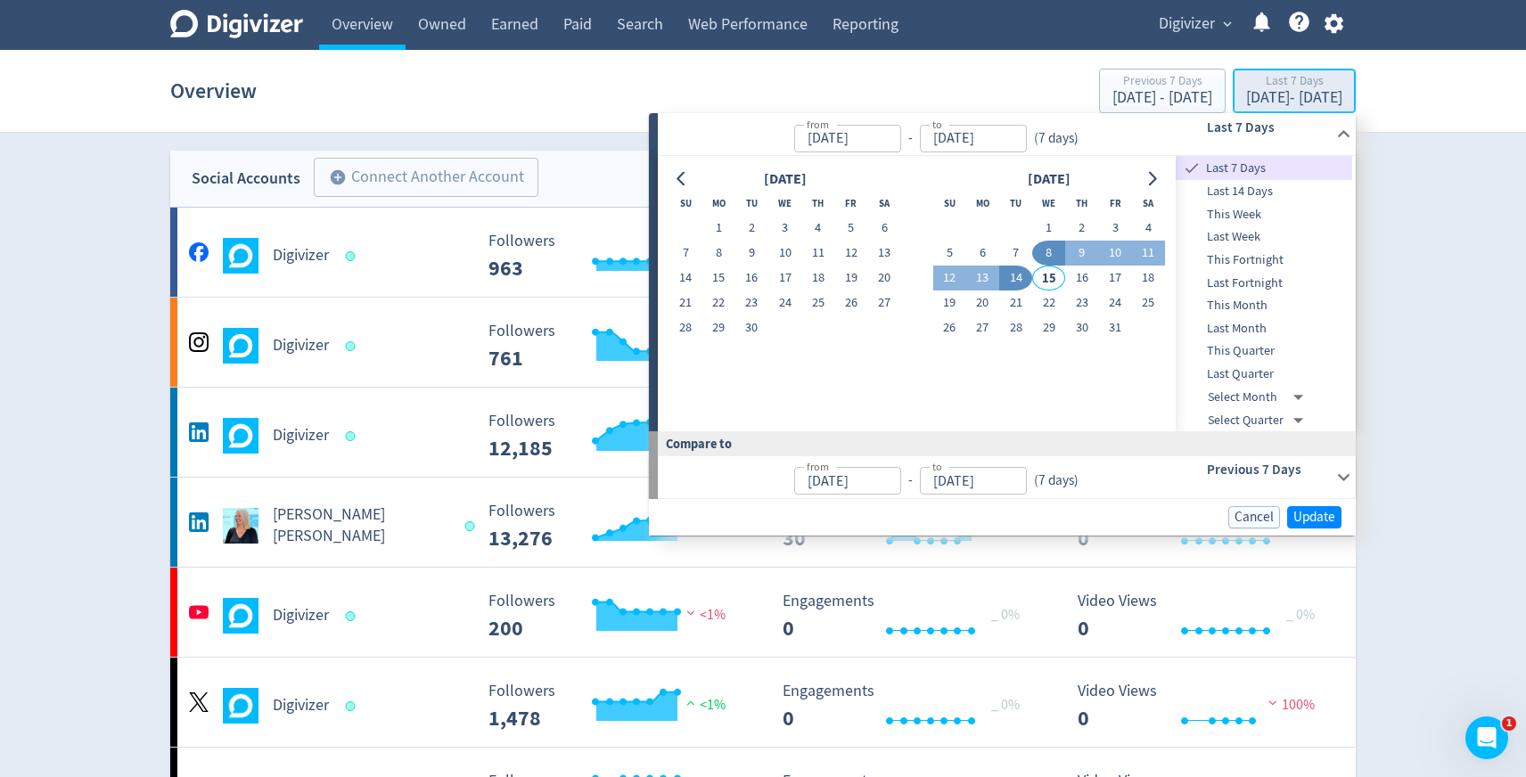
type input "[DATE]"
click at [1258, 379] on span "Last Quarter" at bounding box center [1264, 375] width 176 height 20
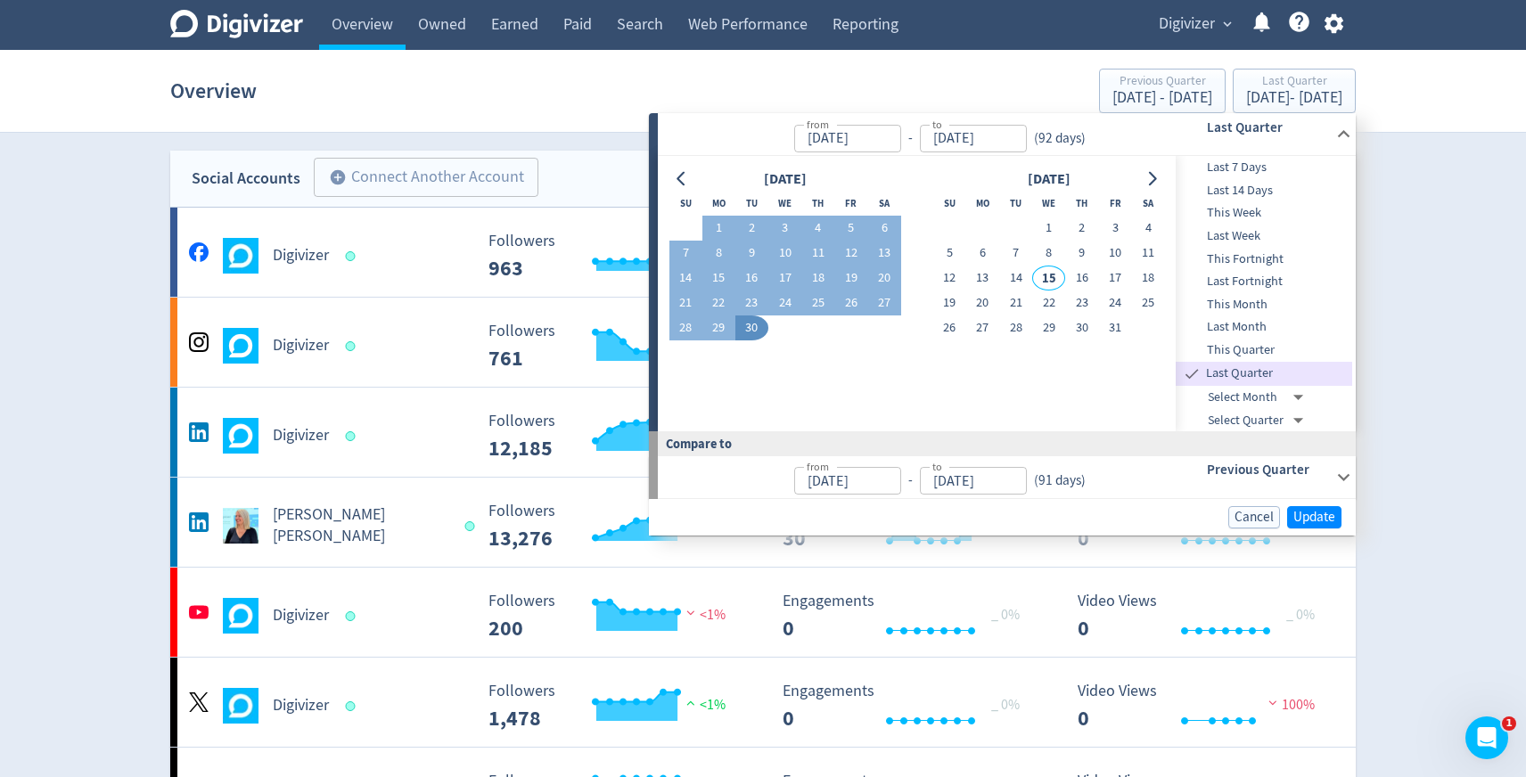
type input "[DATE]"
click at [1308, 513] on span "Update" at bounding box center [1314, 517] width 42 height 13
